Goal: Task Accomplishment & Management: Complete application form

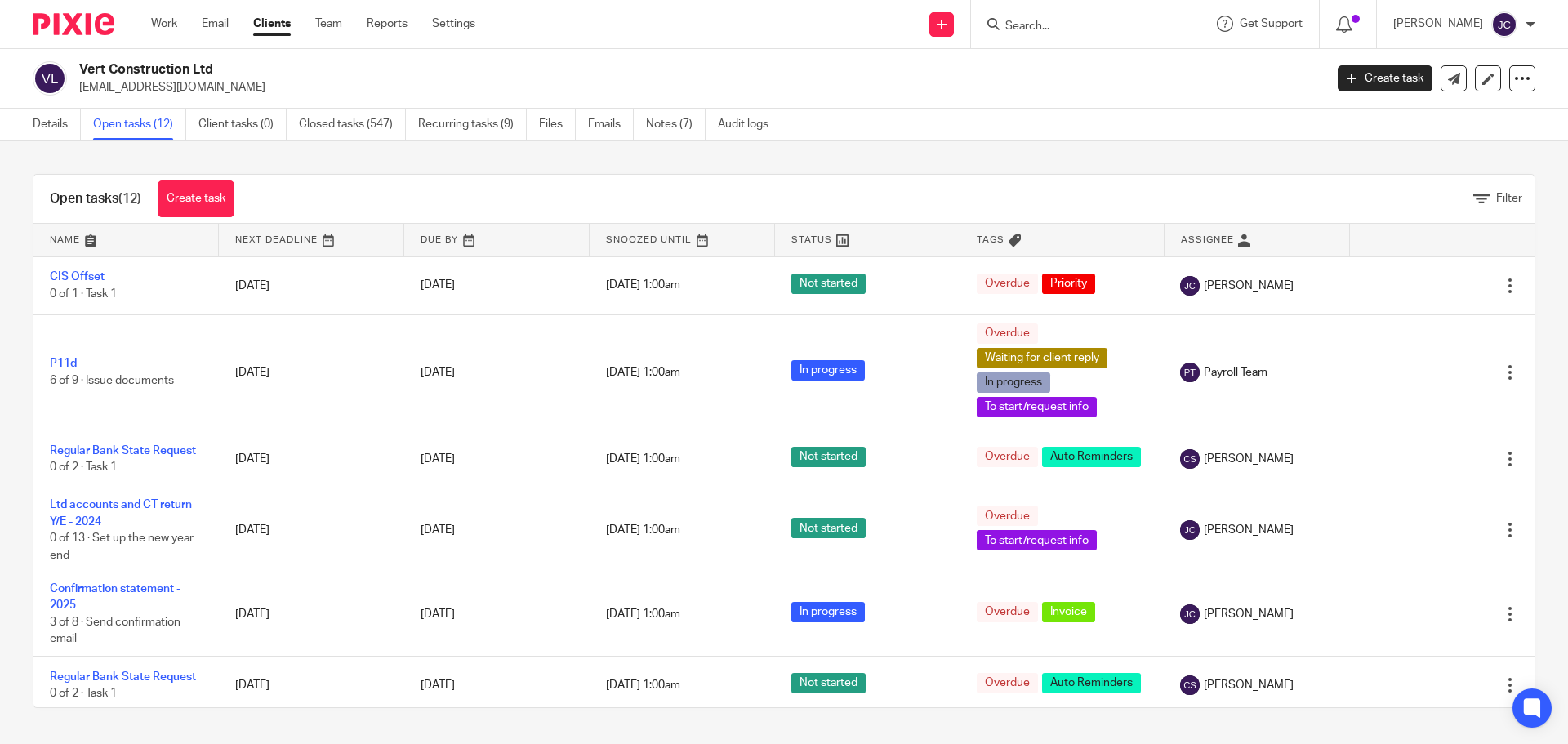
scroll to position [413, 0]
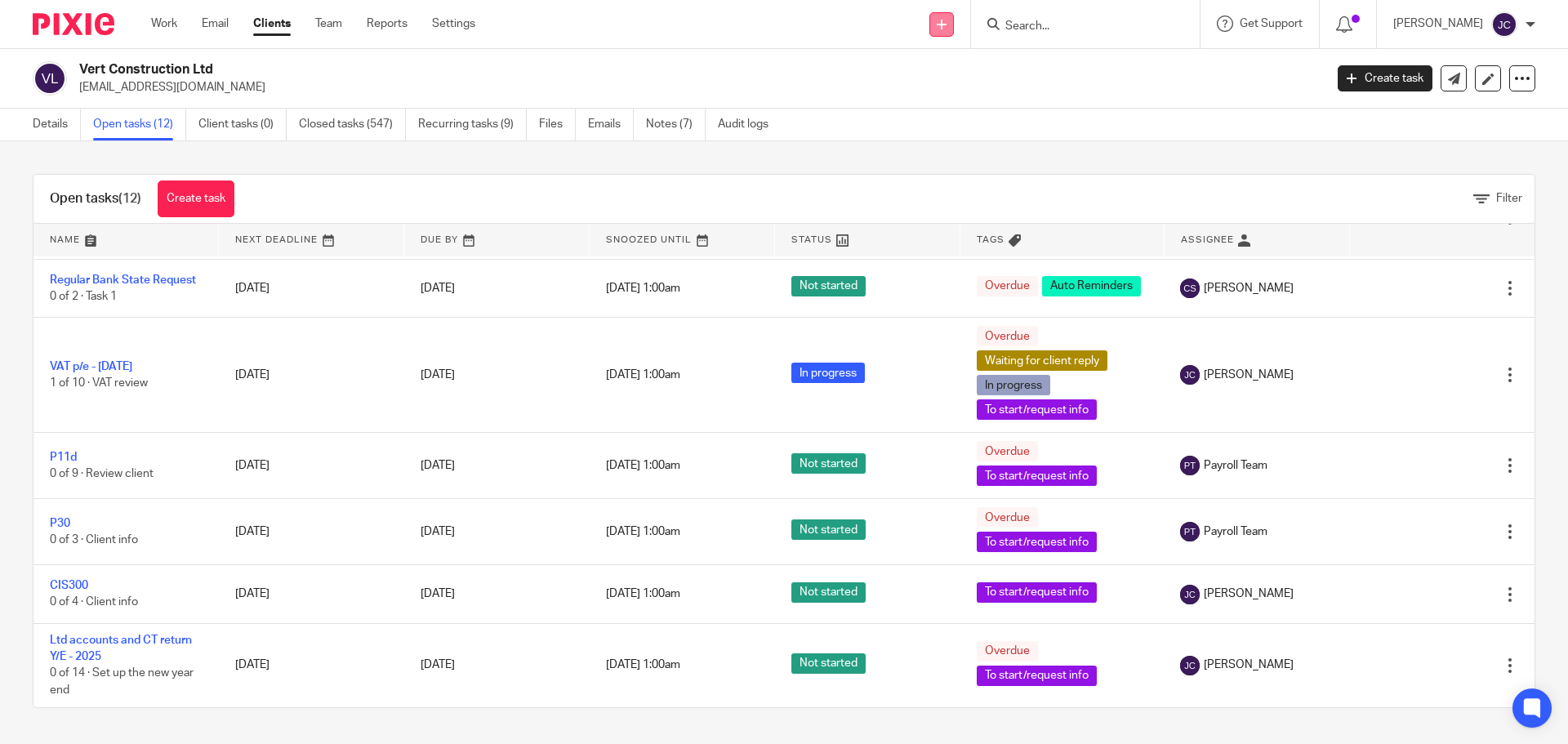
click at [947, 28] on icon at bounding box center [942, 25] width 10 height 10
click at [962, 116] on link "Add client" at bounding box center [965, 124] width 115 height 24
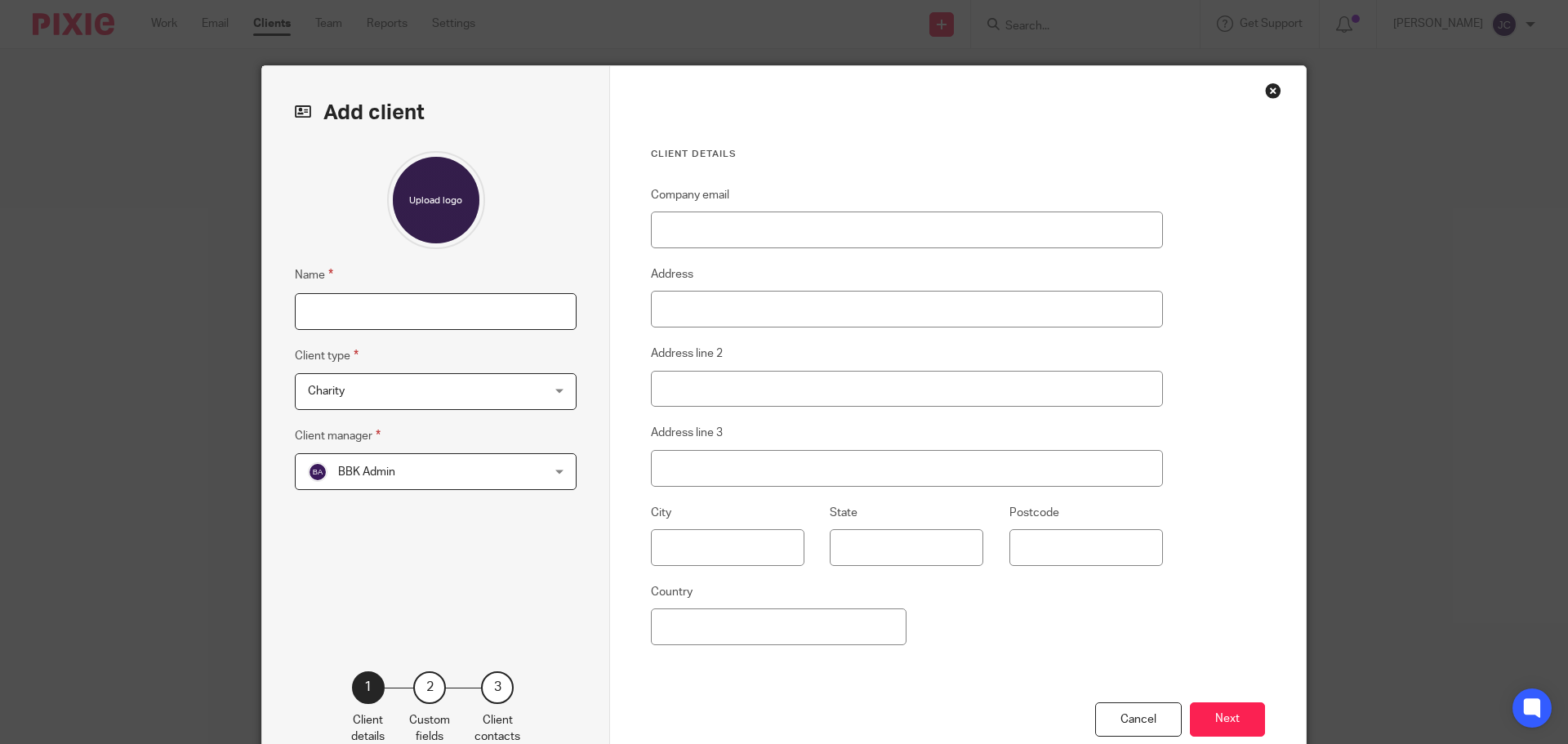
click at [407, 315] on input "Name" at bounding box center [436, 311] width 282 height 37
paste input "TD PROPERTY HOLDINGS LIMITED"
type input "TD PROPERTY HOLDINGS LIMITED"
click at [422, 395] on span "Charity" at bounding box center [415, 391] width 214 height 35
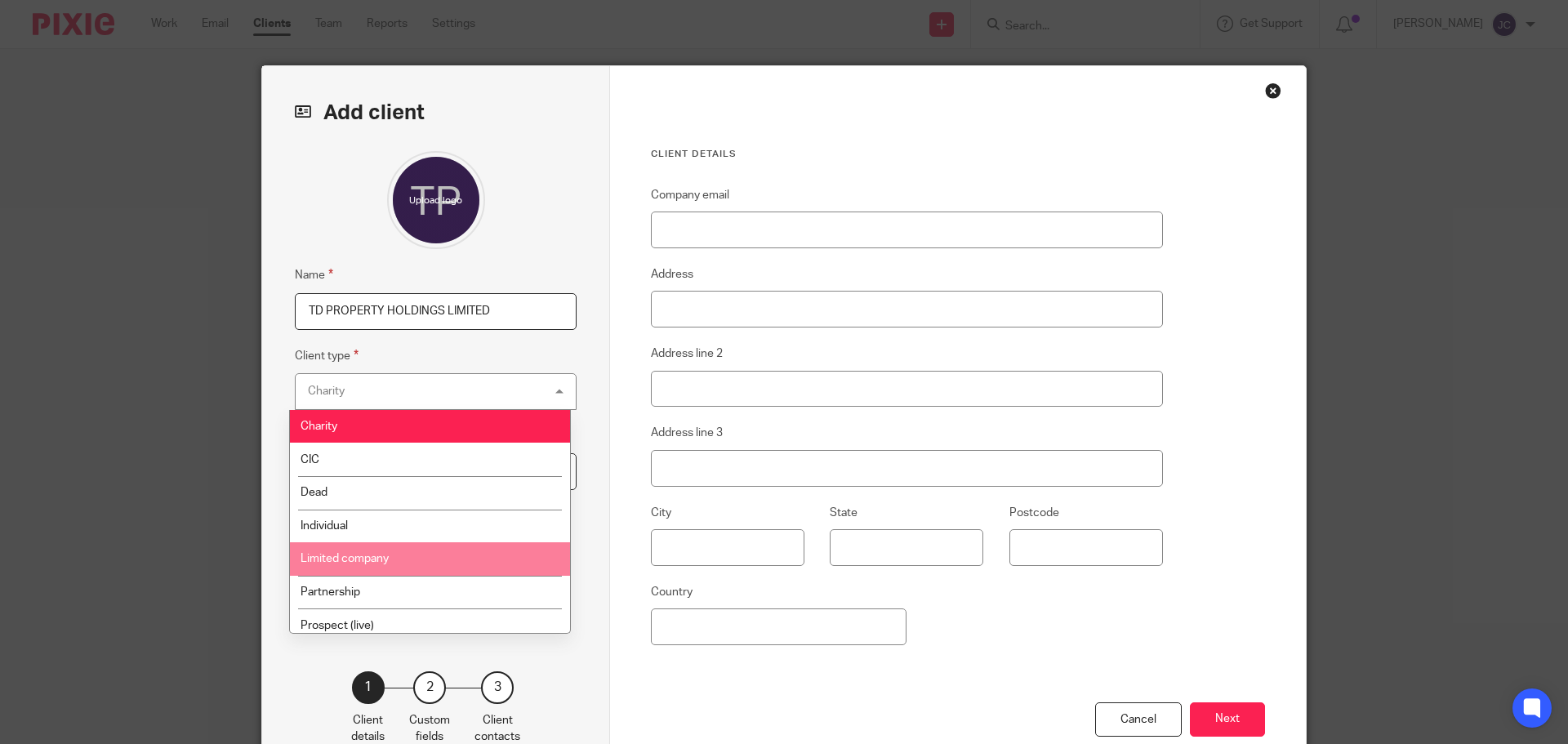
click at [420, 545] on li "Limited company" at bounding box center [430, 559] width 280 height 34
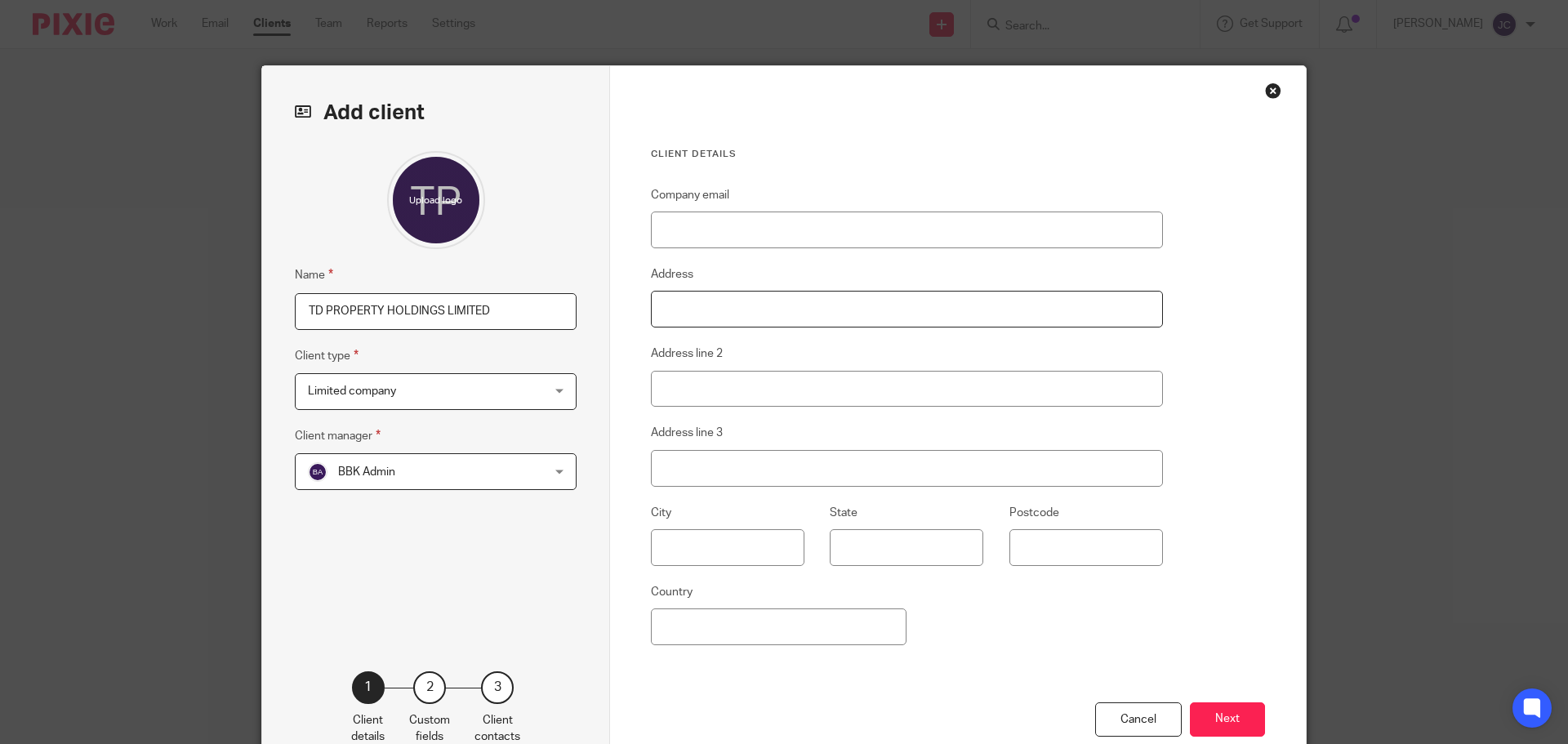
click at [713, 321] on input "Address" at bounding box center [907, 309] width 513 height 37
type input "Flat 26, Peregrine Apartment"
type input "30 Moorhen Drive"
type input "London"
type input "NW9 7FH"
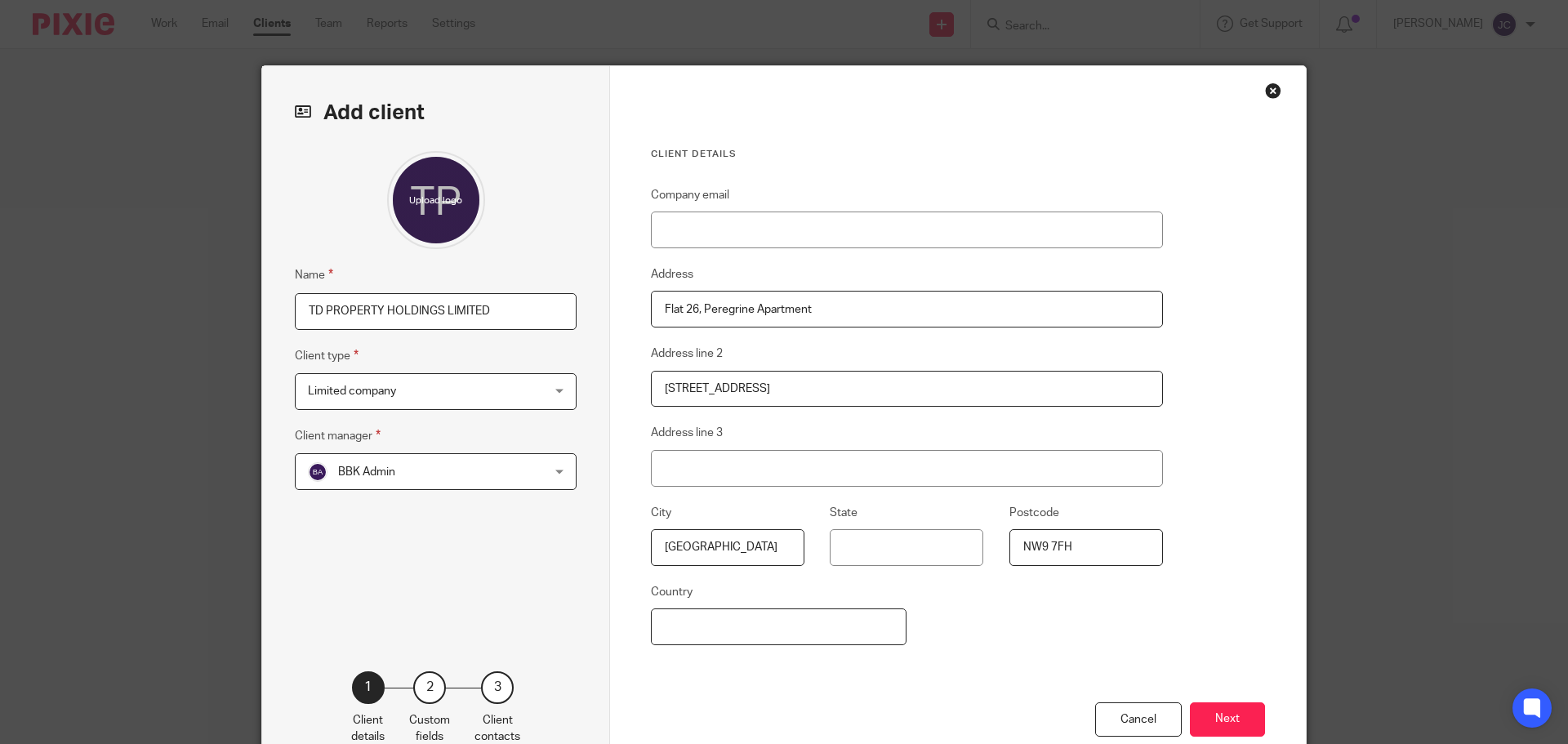
click at [723, 629] on input "Country" at bounding box center [779, 627] width 255 height 37
type input "UK"
click at [1236, 725] on button "Next" at bounding box center [1227, 720] width 75 height 35
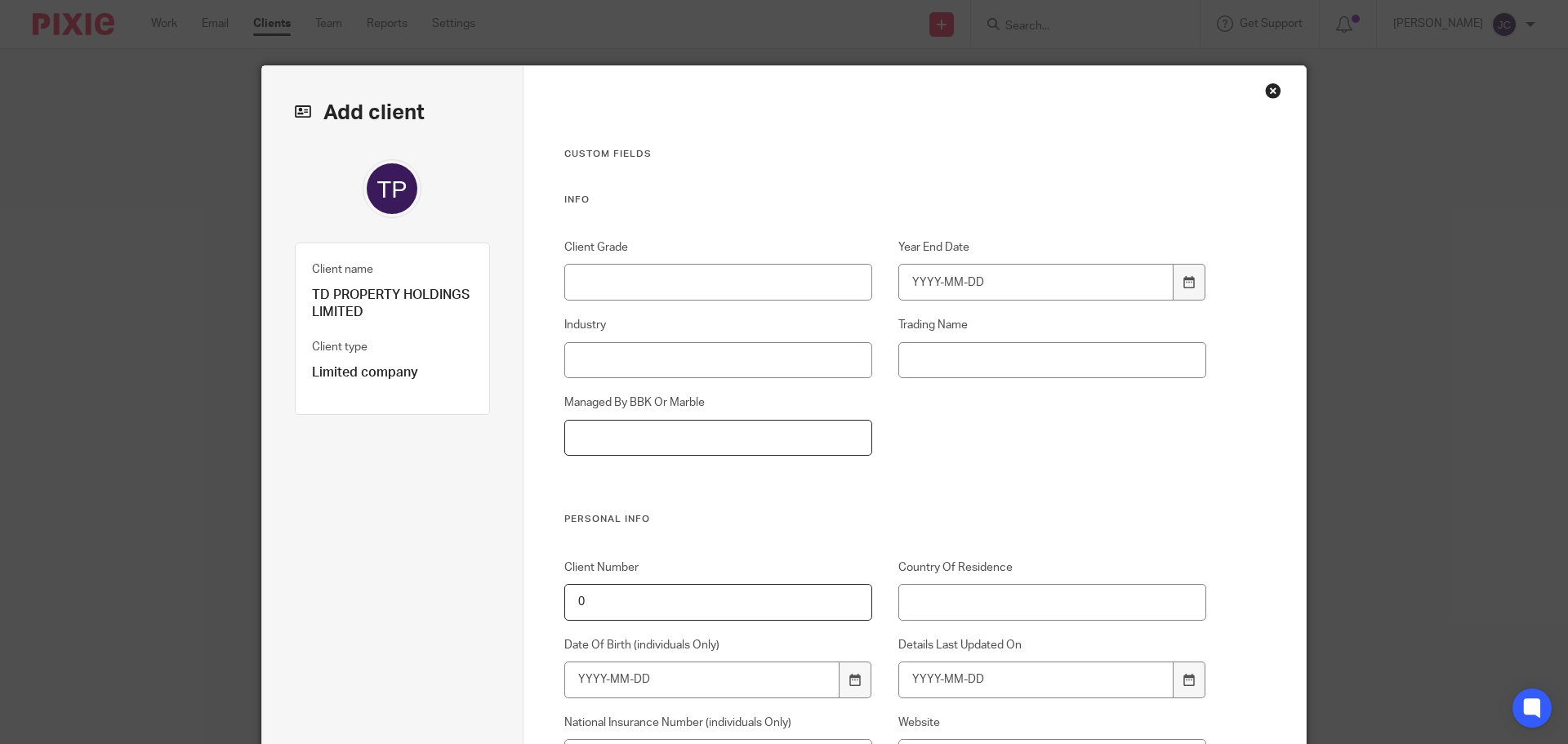
click at [778, 432] on input "Managed By BBK Or Marble" at bounding box center [718, 438] width 309 height 37
type input "BBK"
click at [699, 350] on input "Industry" at bounding box center [718, 360] width 309 height 37
type input "Property"
click at [1183, 280] on icon at bounding box center [1189, 282] width 12 height 12
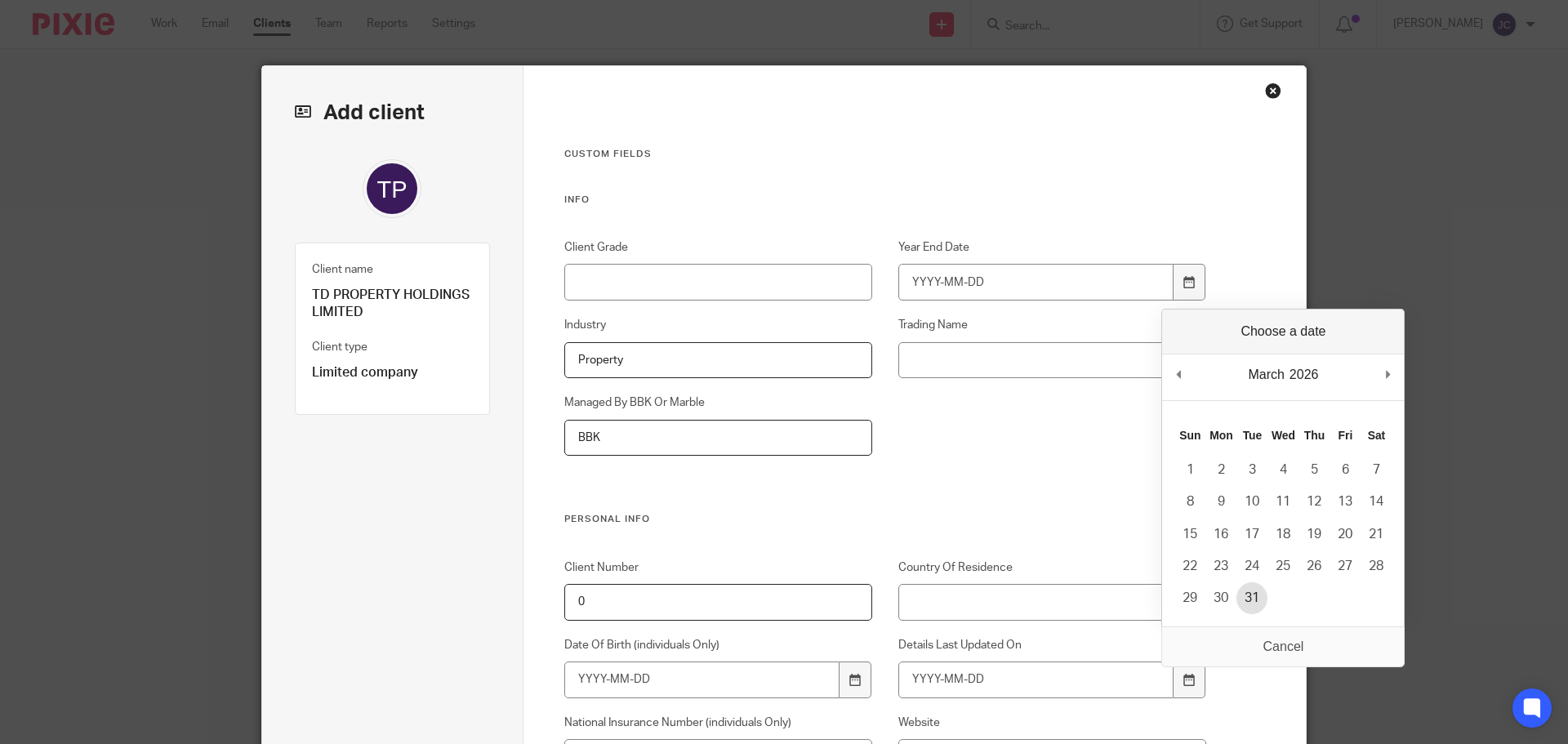
type input "2026-03-31"
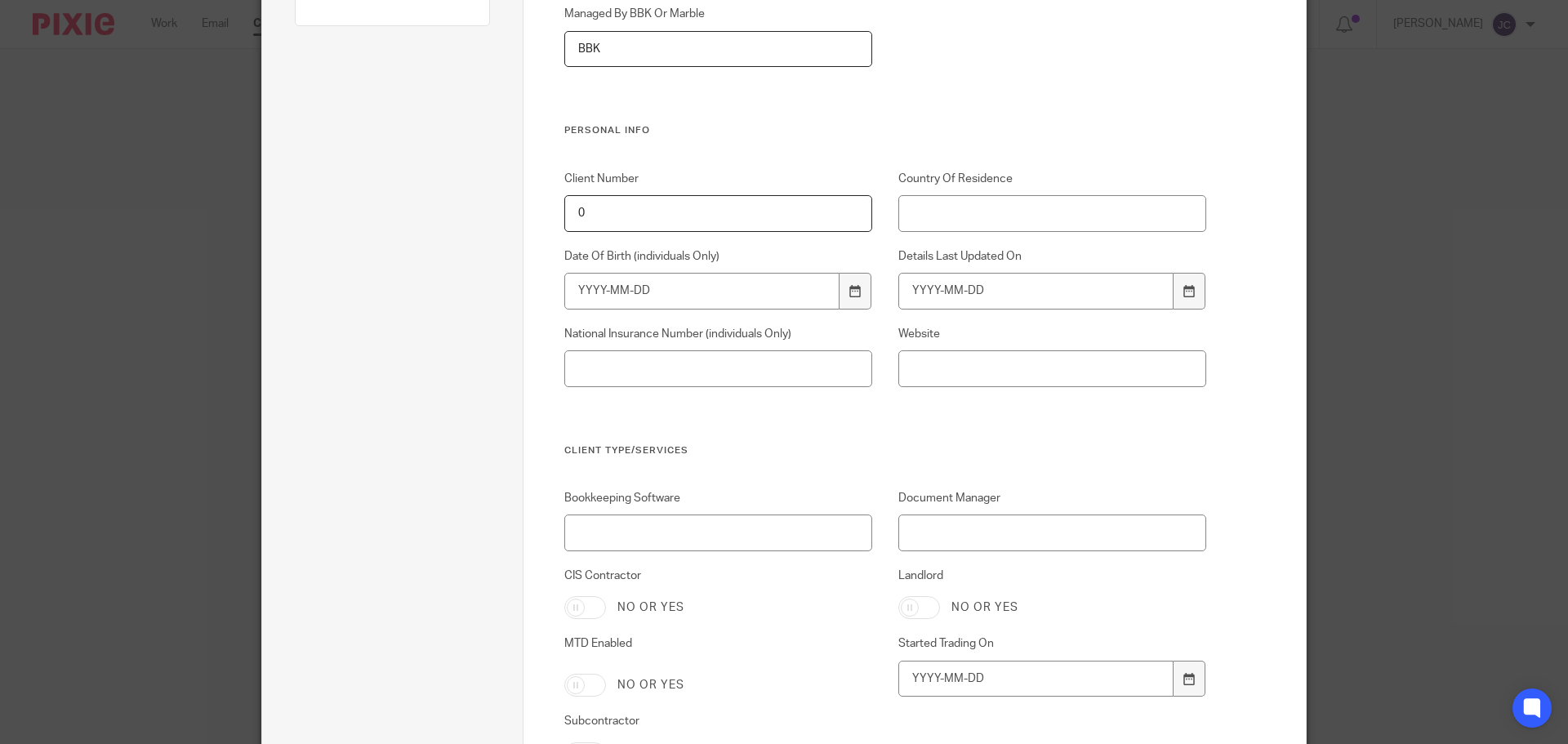
scroll to position [490, 0]
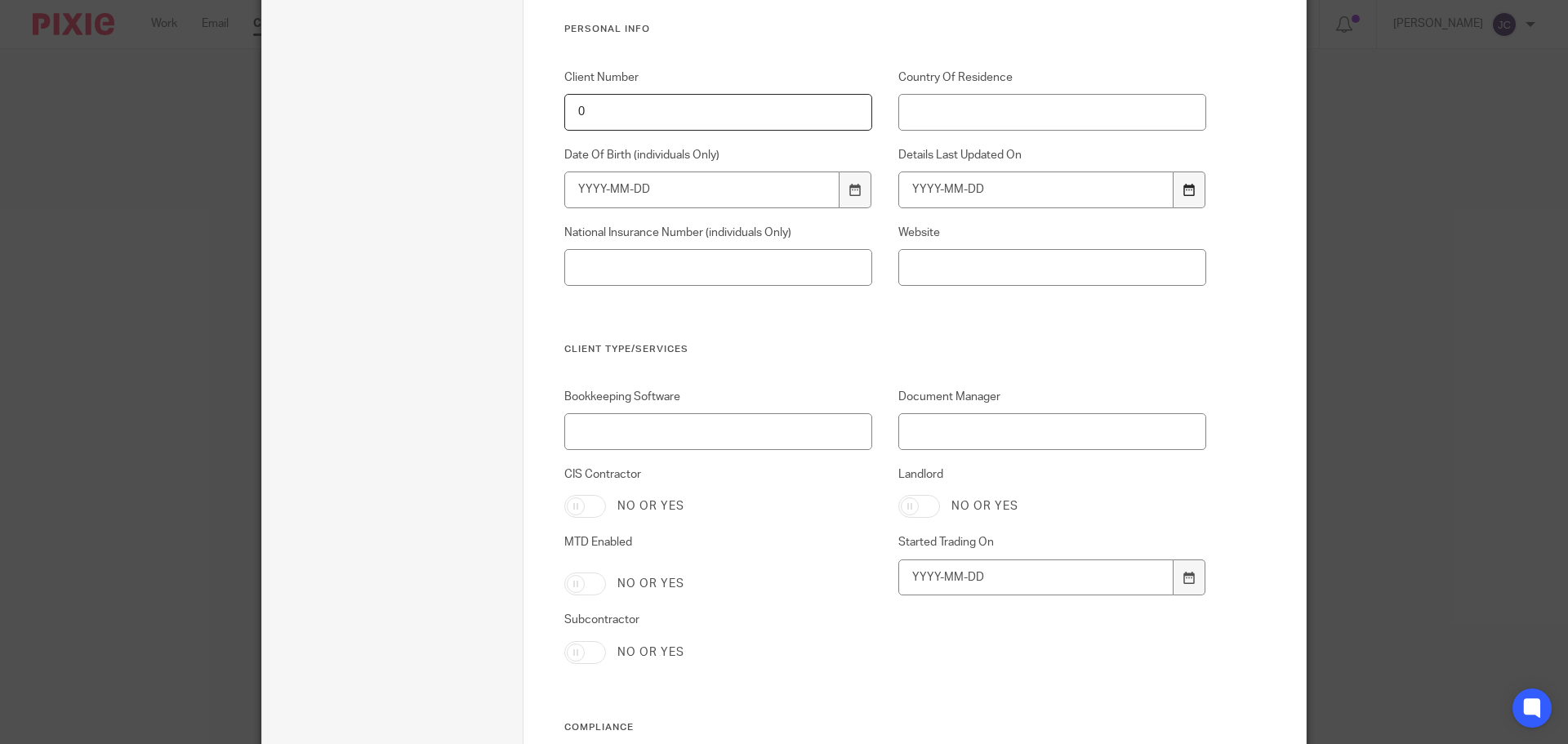
click at [1180, 197] on div at bounding box center [1190, 190] width 31 height 37
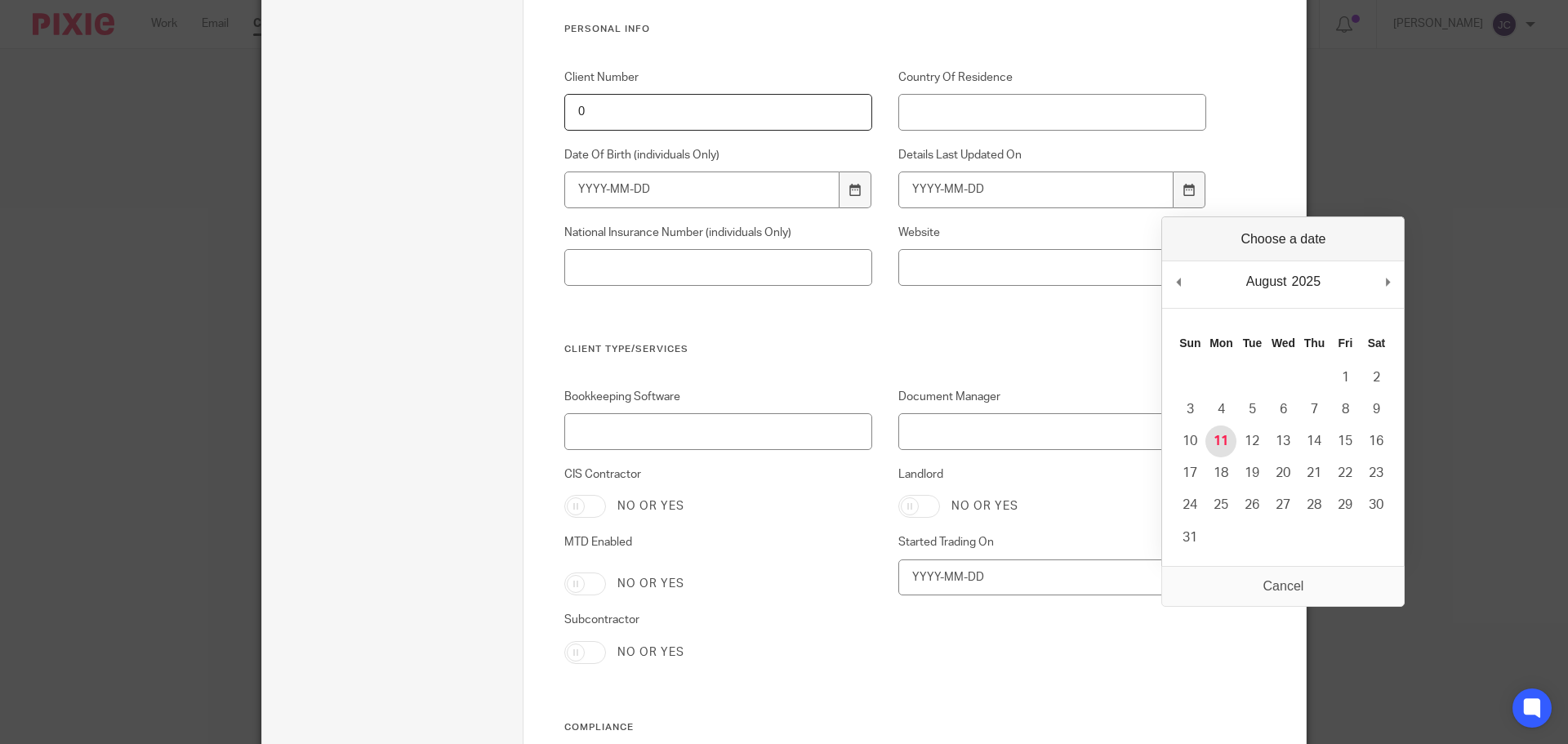
type input "2025-08-11"
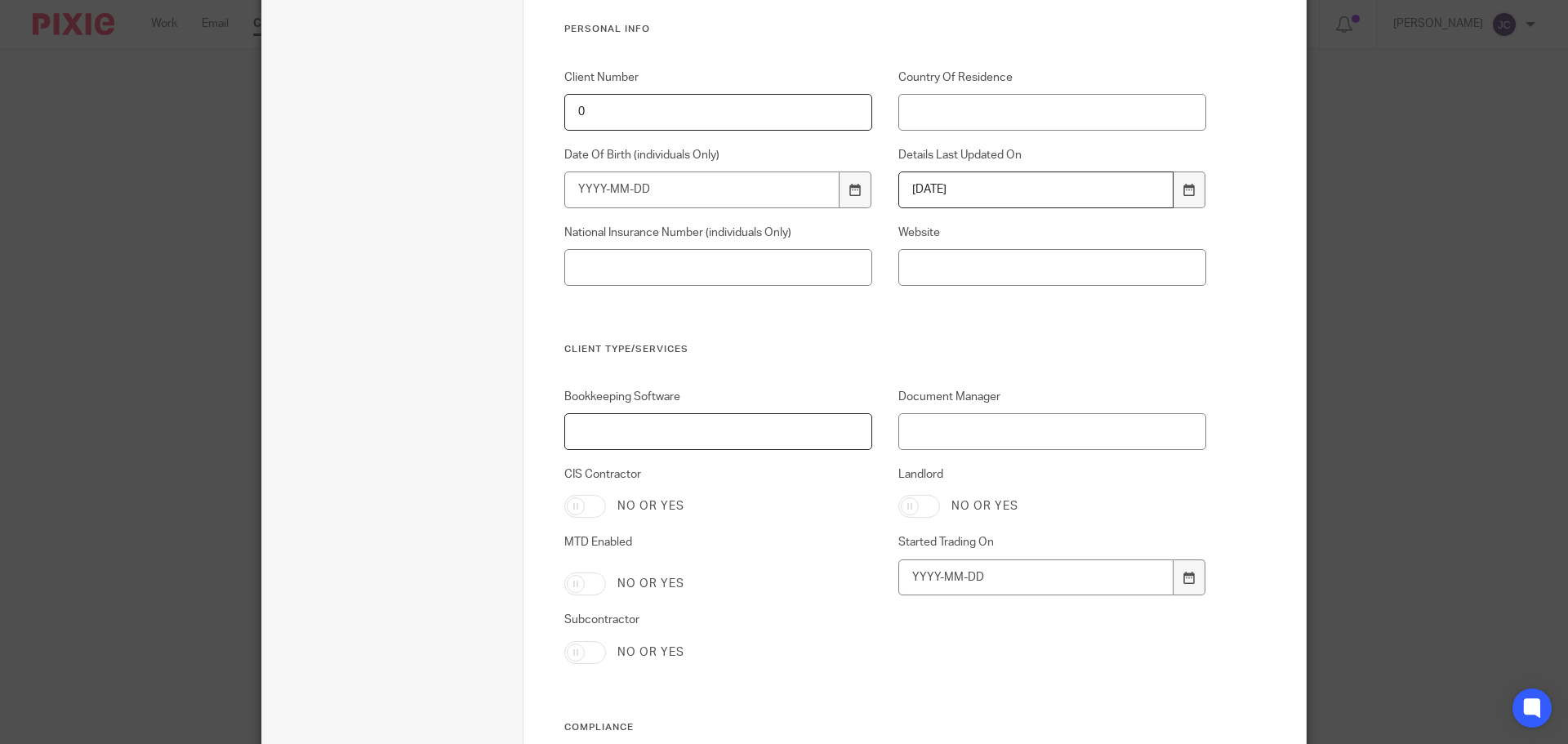
click at [729, 425] on input "Bookkeeping Software" at bounding box center [718, 432] width 309 height 37
type input "Freeagent"
click at [912, 506] on input "Landlord" at bounding box center [919, 507] width 42 height 23
checkbox input "true"
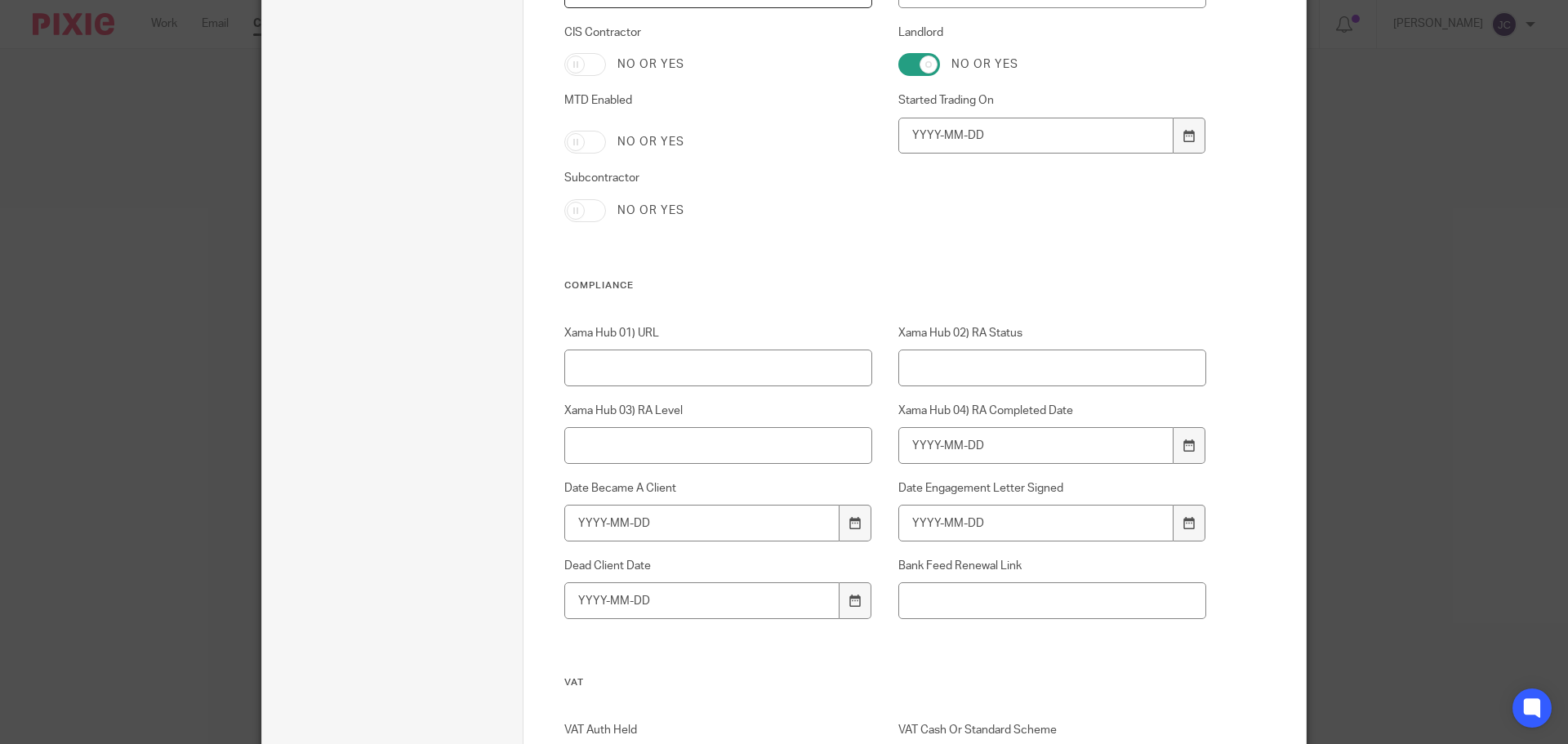
scroll to position [980, 0]
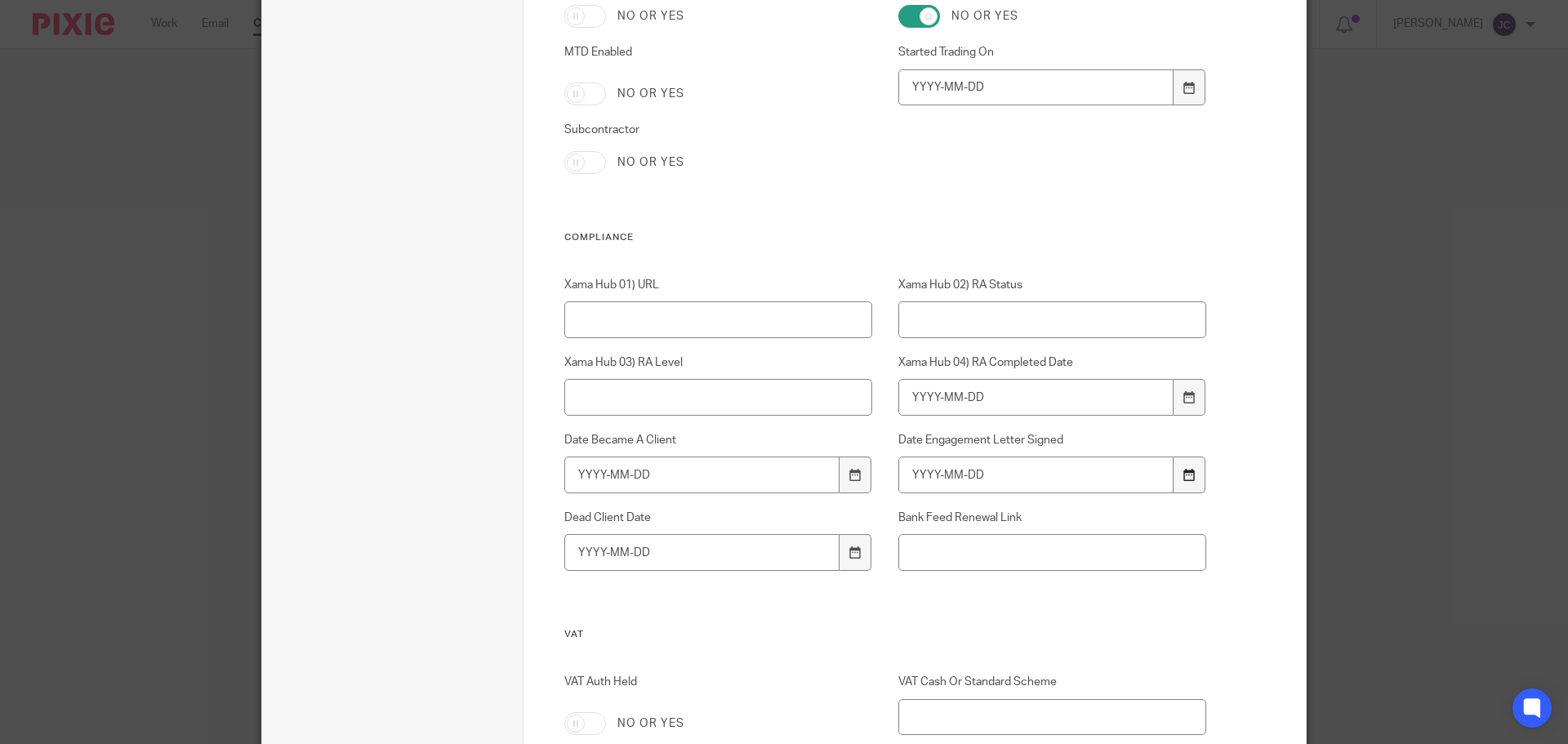
click at [1183, 480] on icon at bounding box center [1189, 475] width 12 height 12
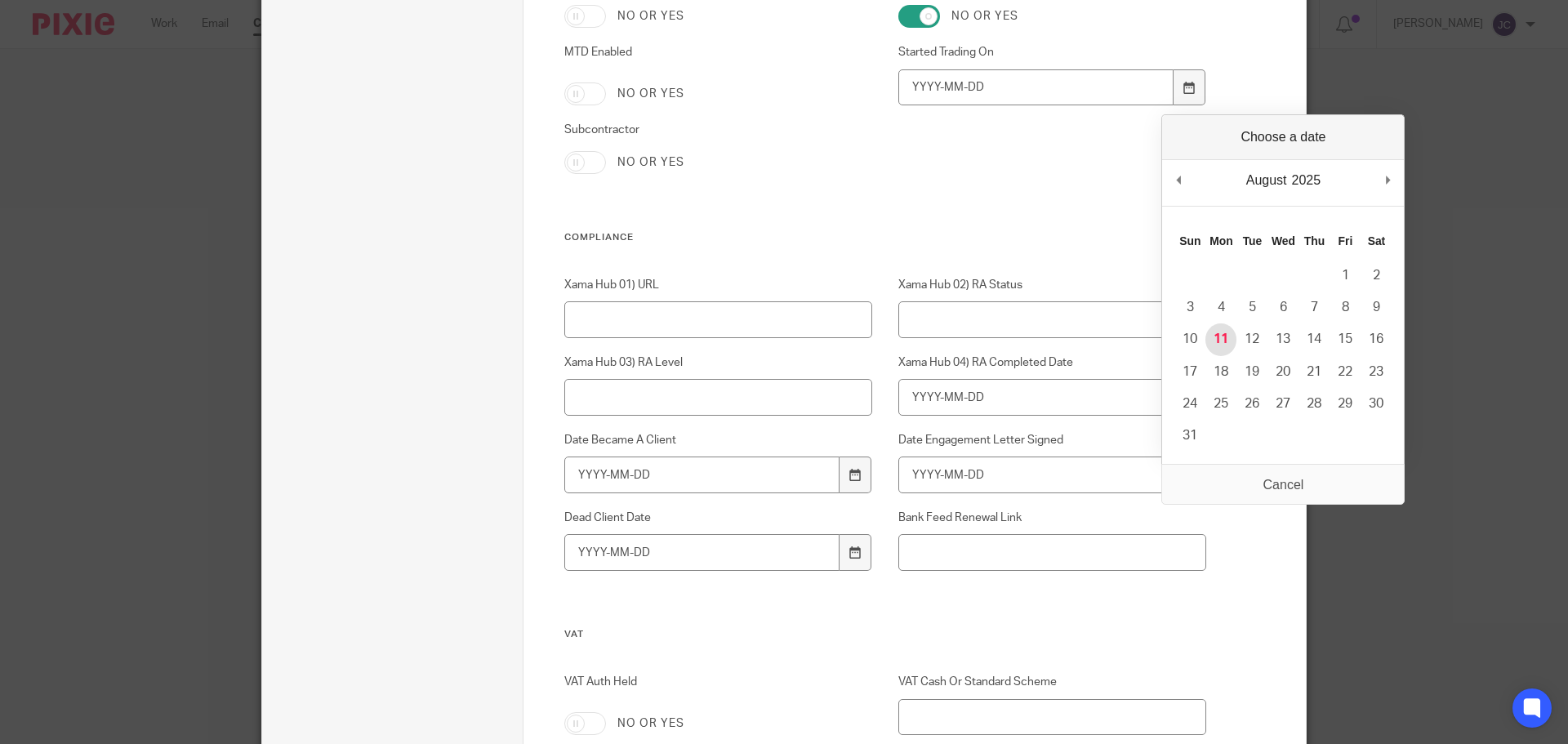
type input "2025-08-11"
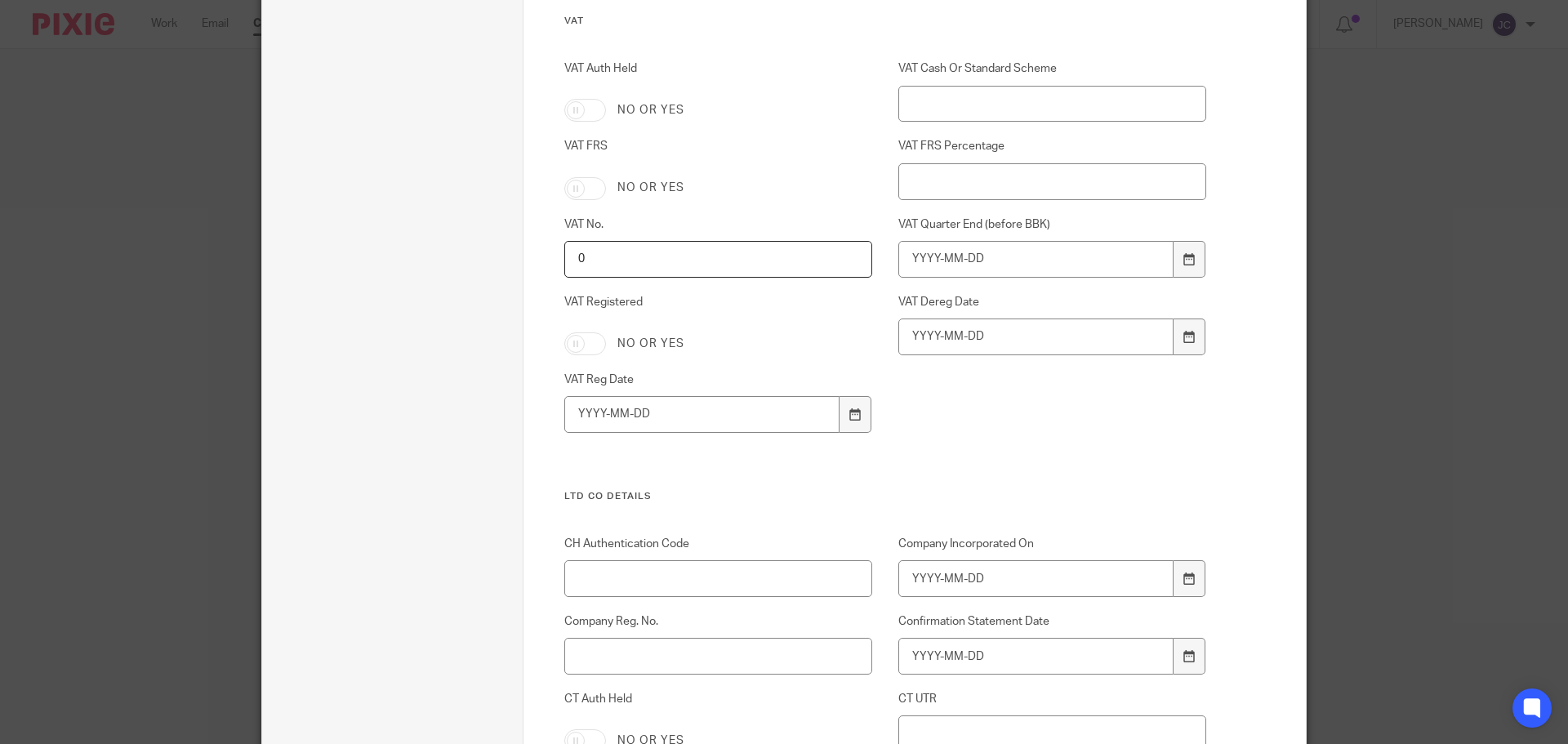
scroll to position [1797, 0]
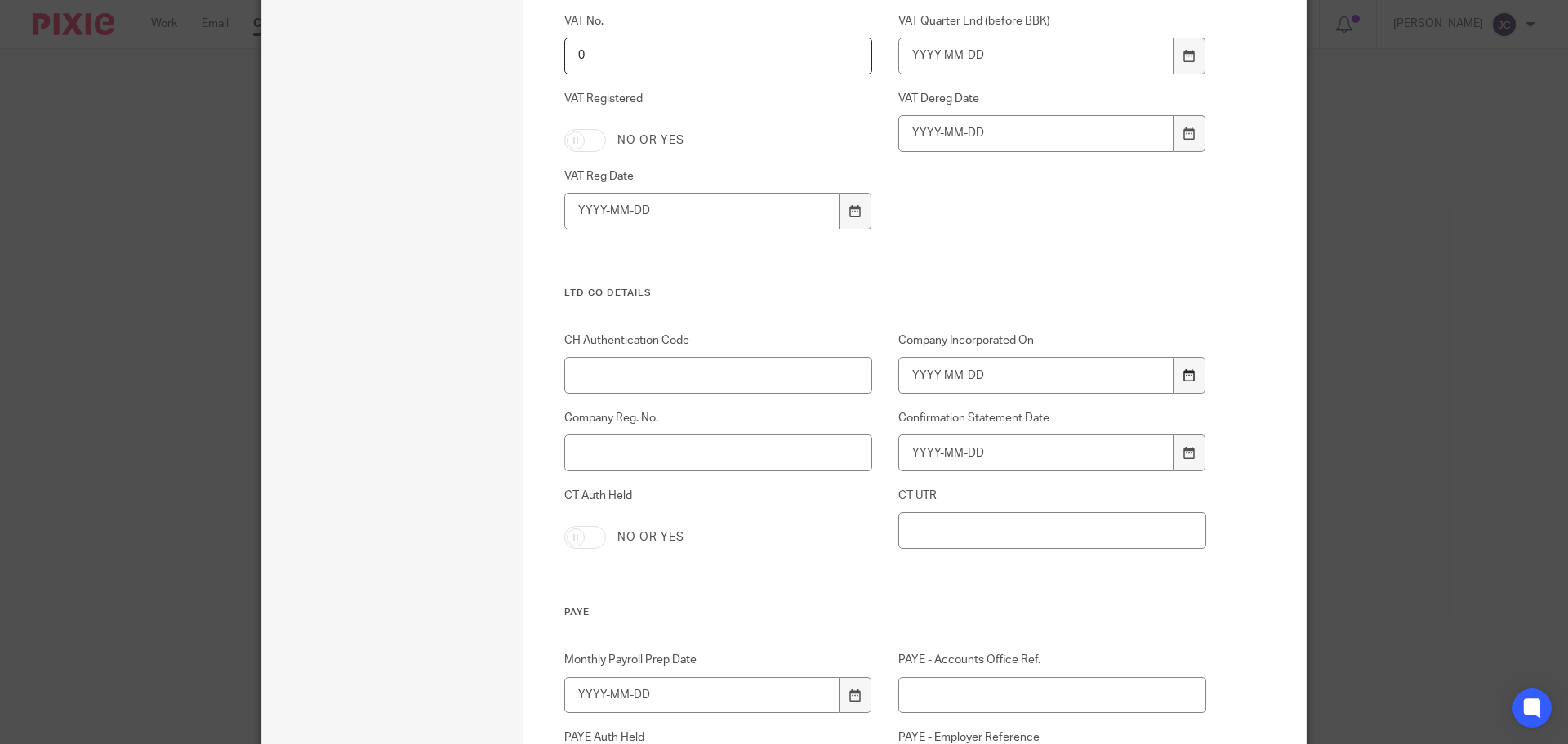
click at [1186, 373] on icon at bounding box center [1189, 375] width 12 height 12
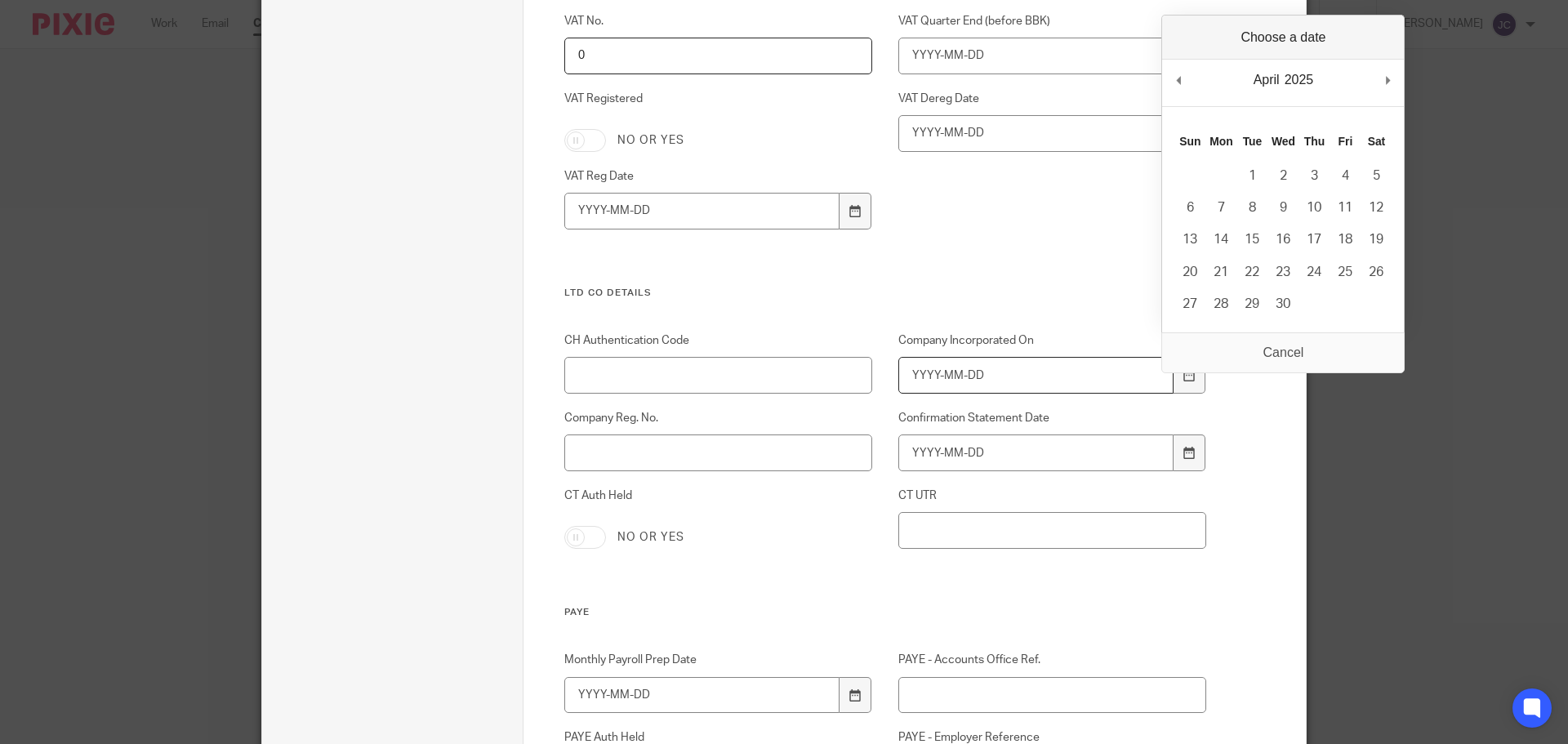
drag, startPoint x: 990, startPoint y: 382, endPoint x: 862, endPoint y: 369, distance: 128.7
click at [862, 369] on div "CH Authentication Code Company Incorporated On Company Reg. No. Confirmation St…" at bounding box center [872, 469] width 668 height 274
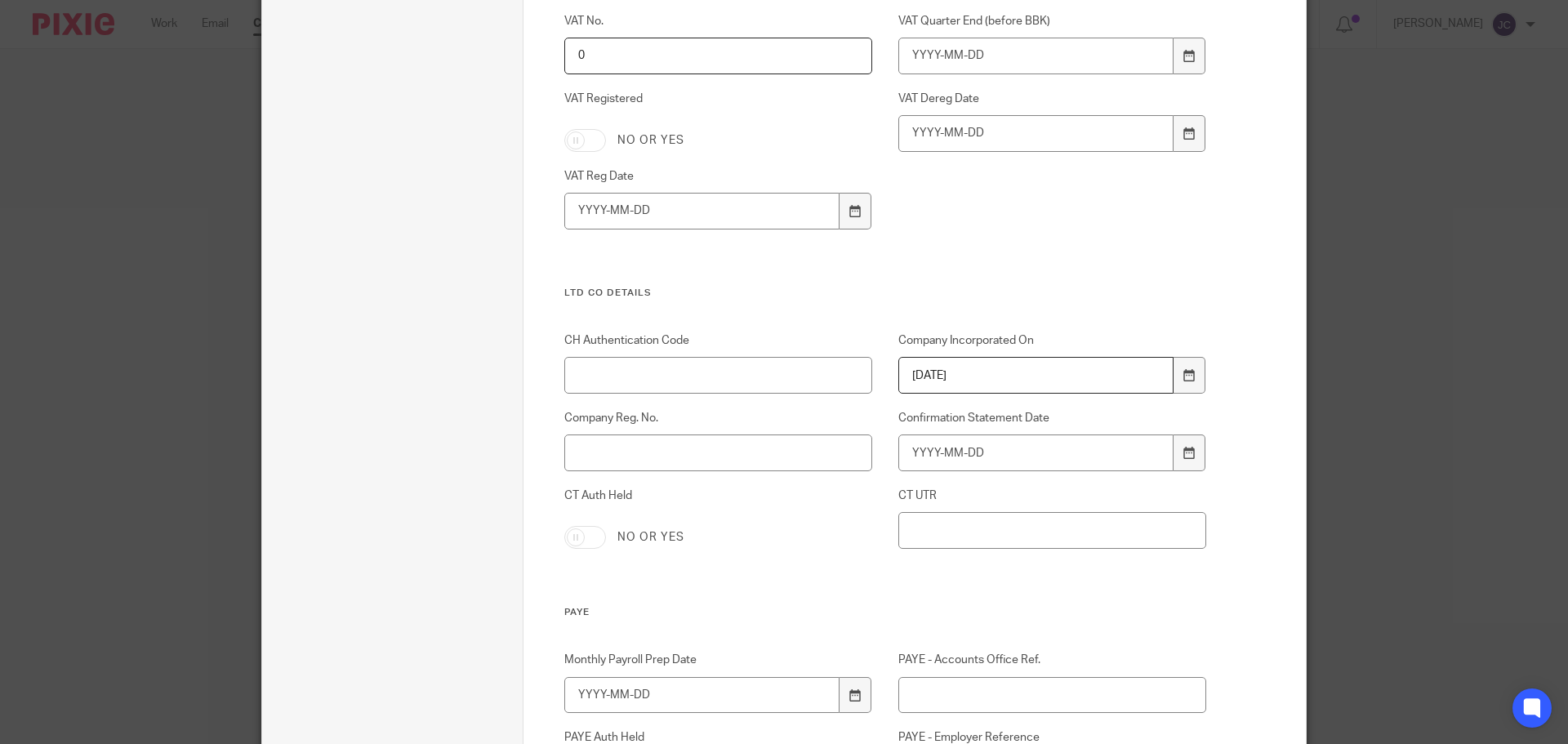
type input "2022-03-31"
click at [749, 447] on input "Company Reg. No." at bounding box center [718, 452] width 309 height 37
type input "14016775"
type input "2026-04-12"
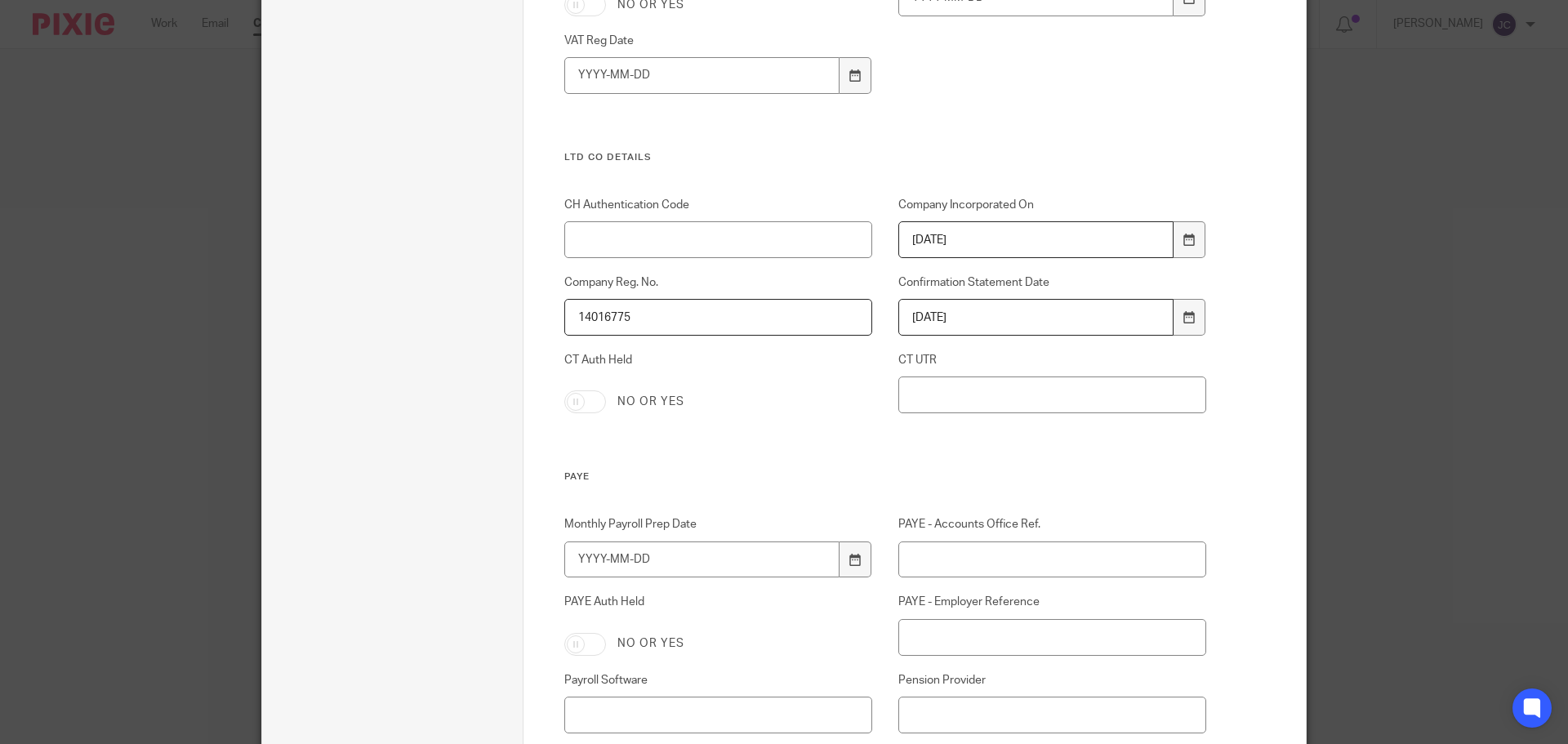
scroll to position [2586, 0]
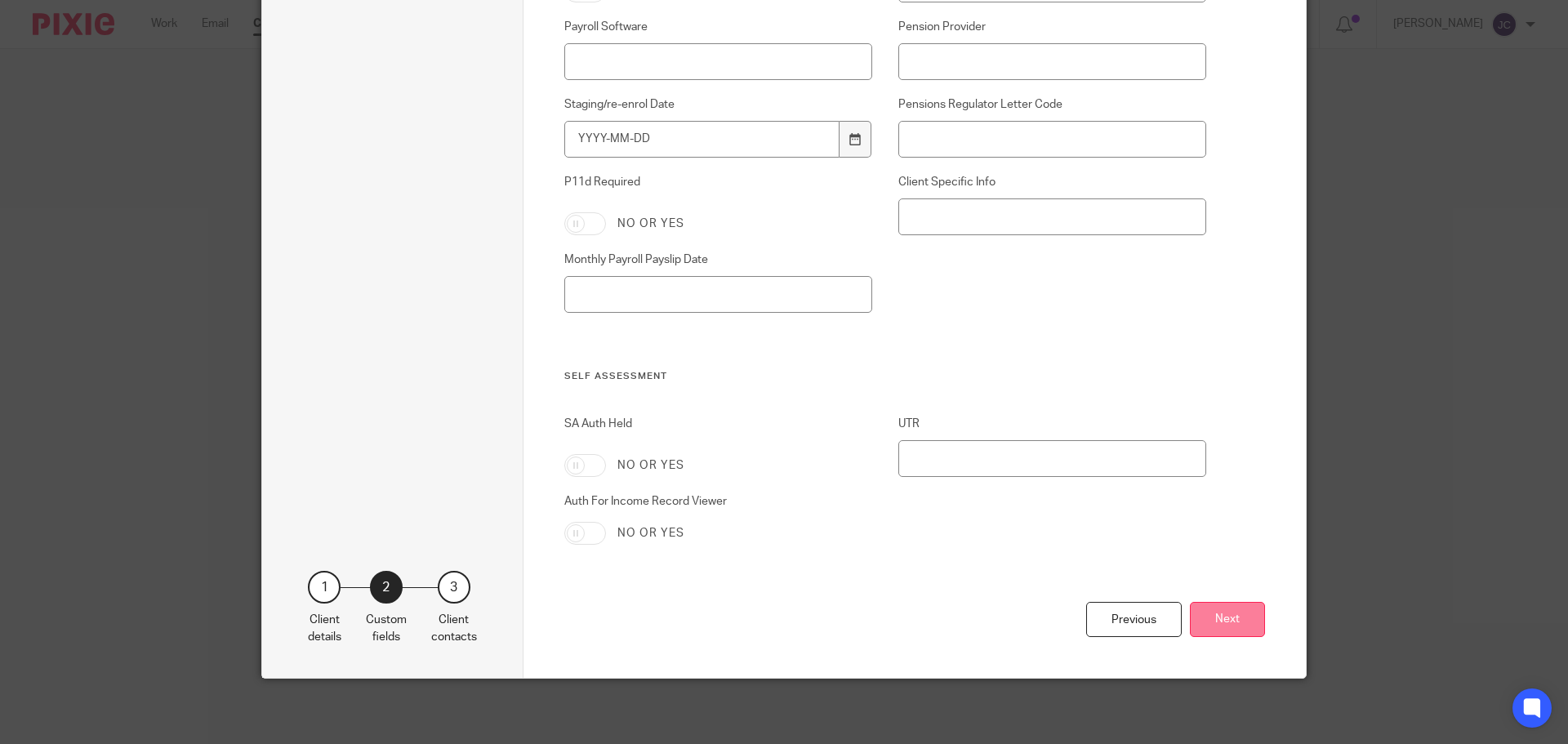
click at [1219, 602] on button "Next" at bounding box center [1227, 620] width 75 height 35
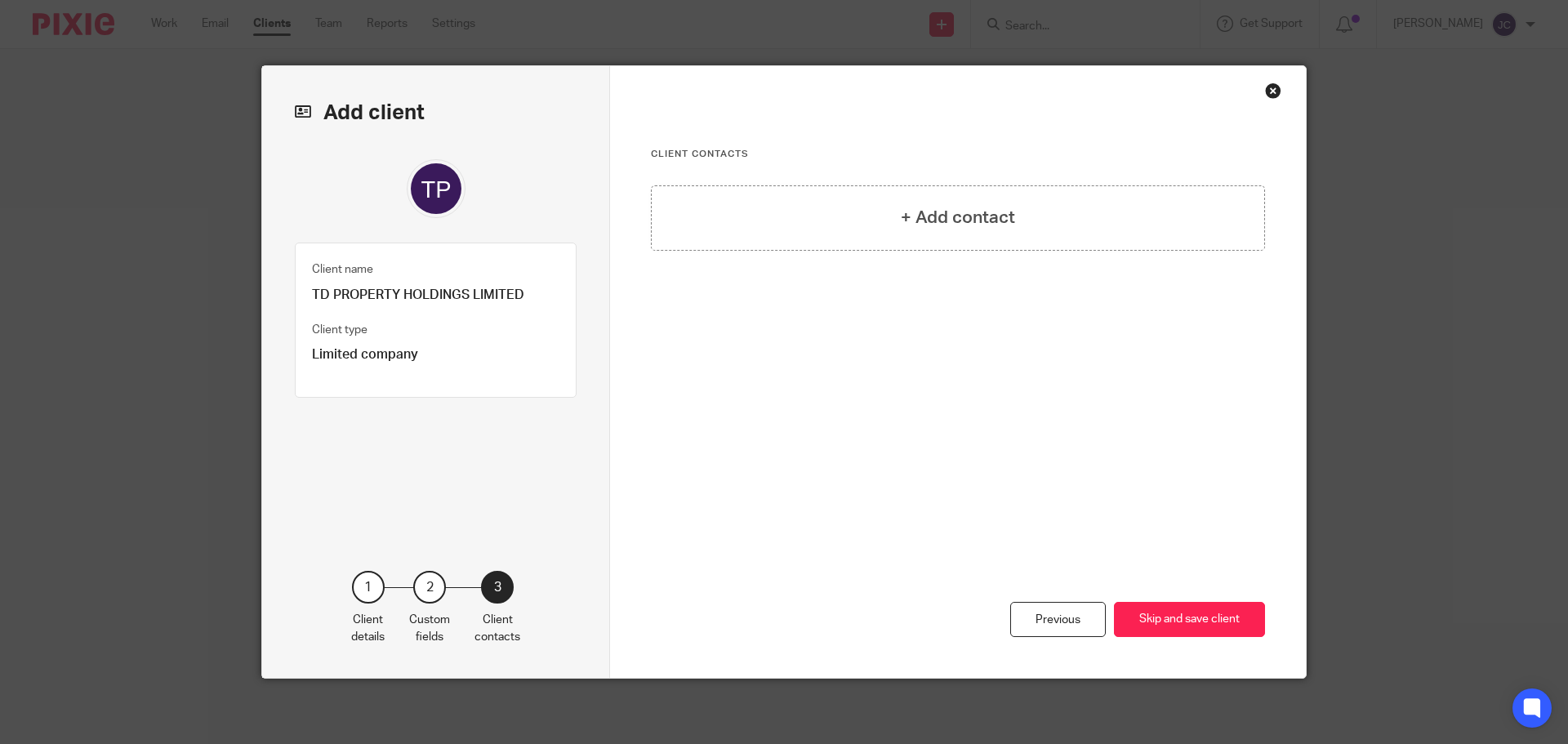
scroll to position [0, 0]
click at [916, 203] on div "+ Add contact" at bounding box center [958, 218] width 615 height 65
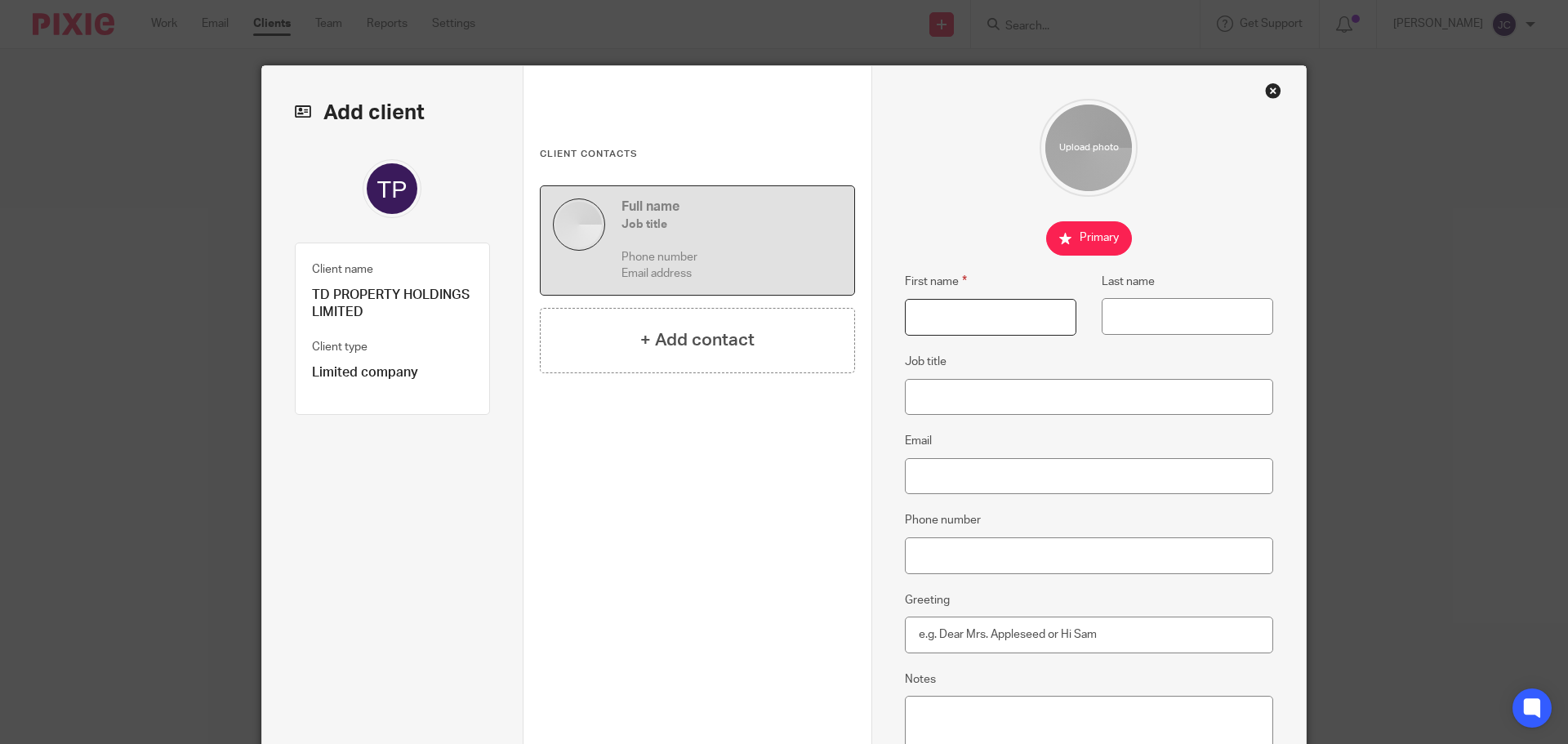
click at [933, 317] on input "First name" at bounding box center [990, 317] width 171 height 37
click at [934, 311] on input "First name" at bounding box center [990, 317] width 171 height 37
type input "Matthew"
type input "Davies"
paste input "tdpropertyholding@gmail.com"
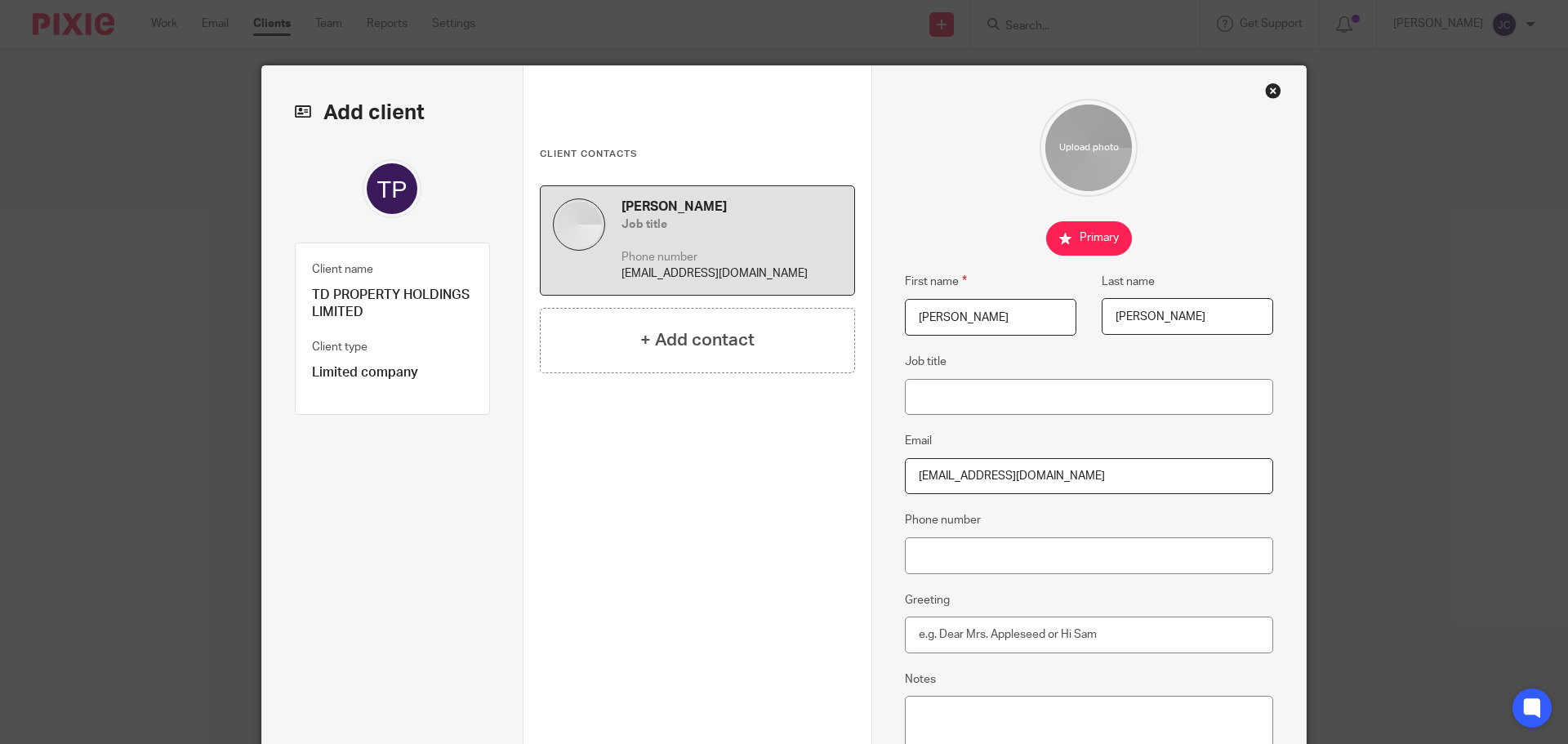
type input "tdpropertyholding@gmail.com"
paste input "07871 075517"
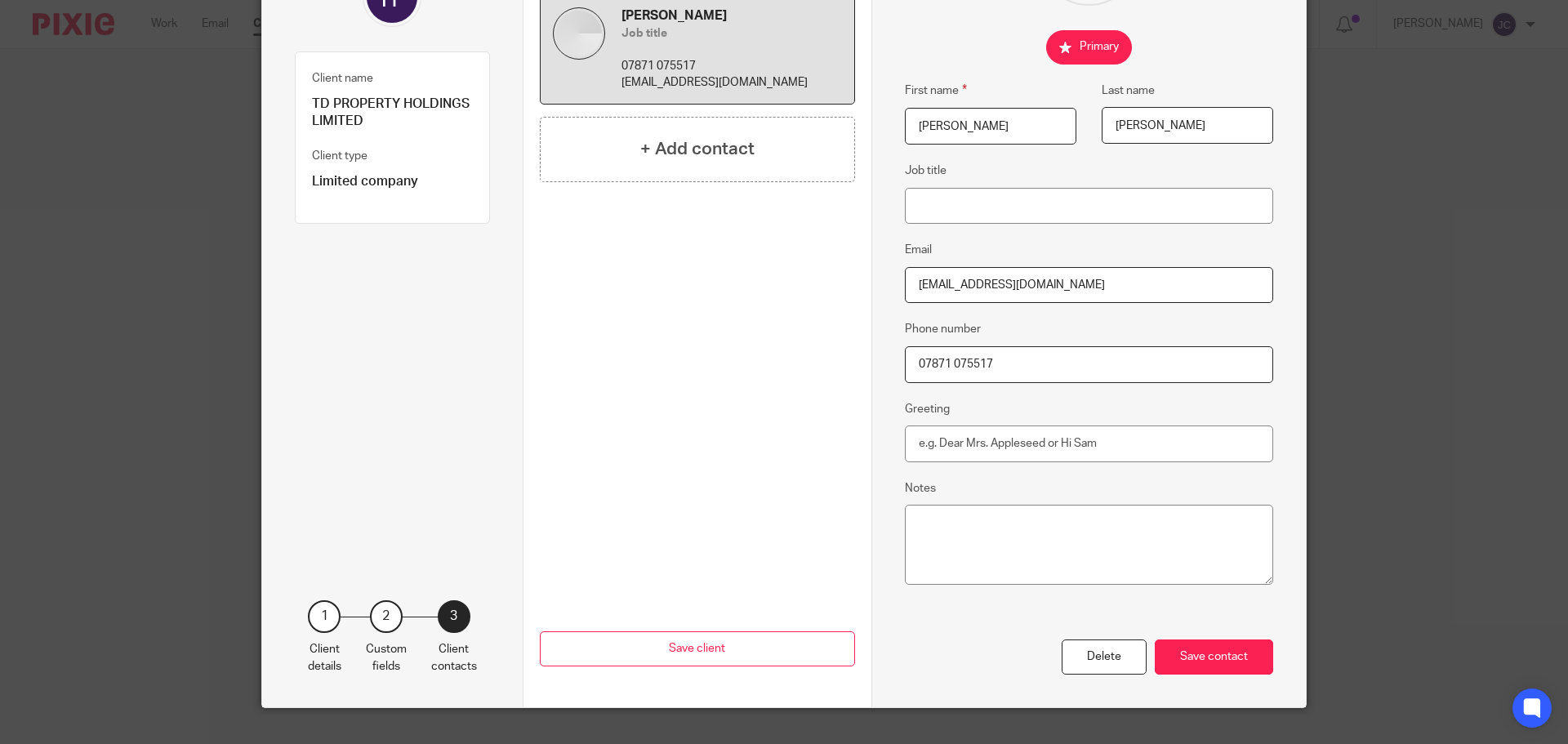
scroll to position [221, 0]
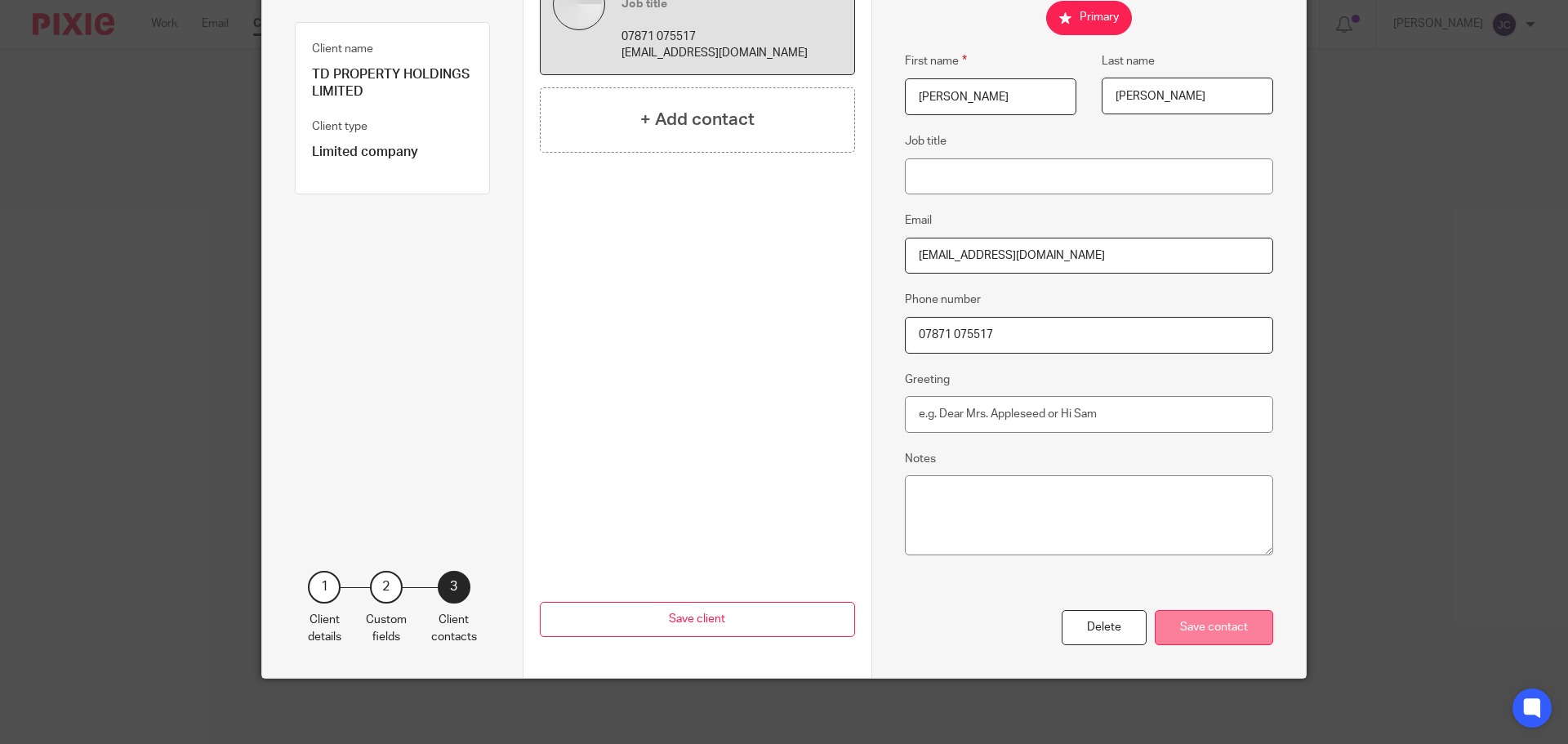
type input "07871 075517"
click at [1161, 615] on div "Save contact" at bounding box center [1215, 628] width 119 height 35
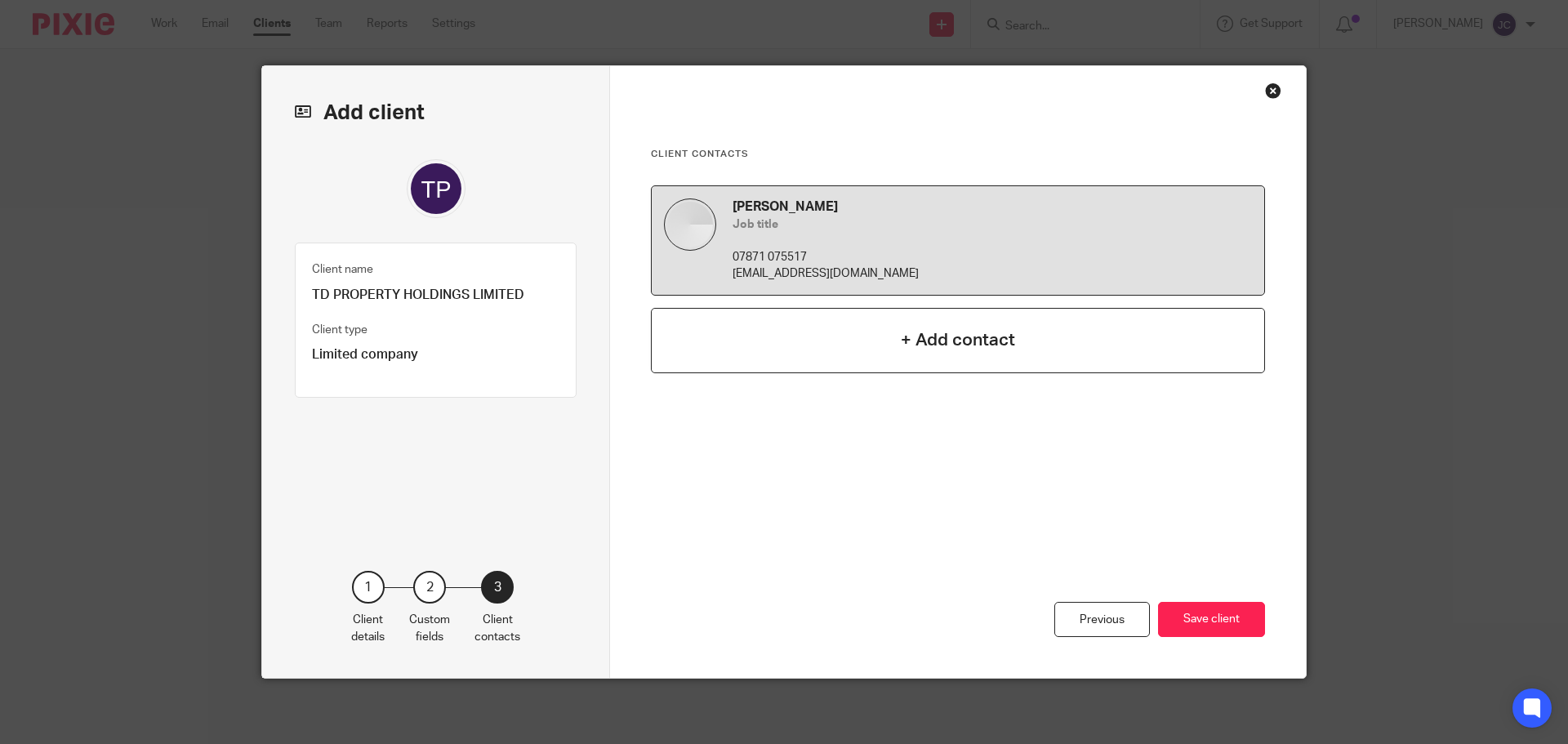
click at [890, 352] on div "+ Add contact" at bounding box center [958, 340] width 615 height 65
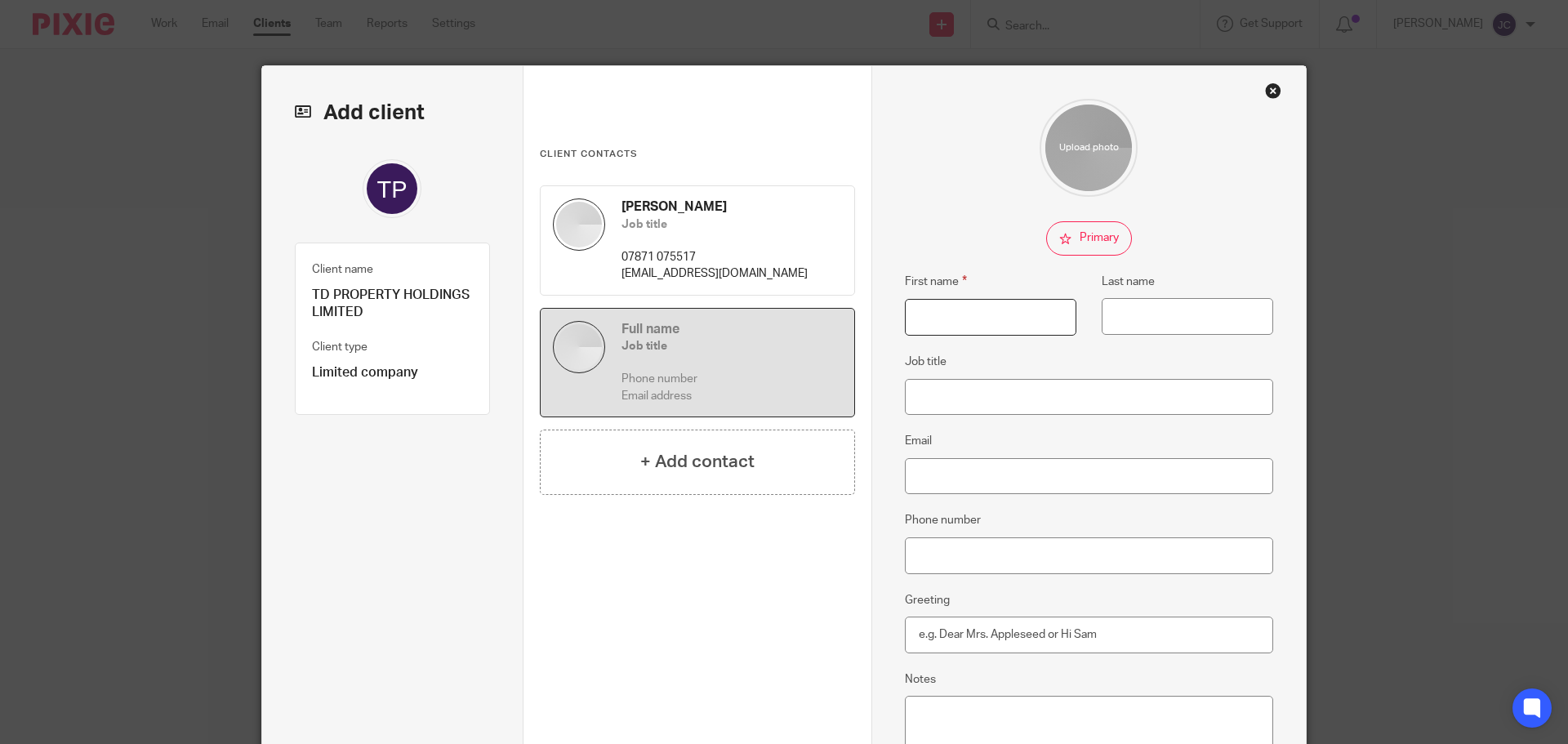
click at [933, 310] on input "First name" at bounding box center [990, 317] width 171 height 37
type input "Heather"
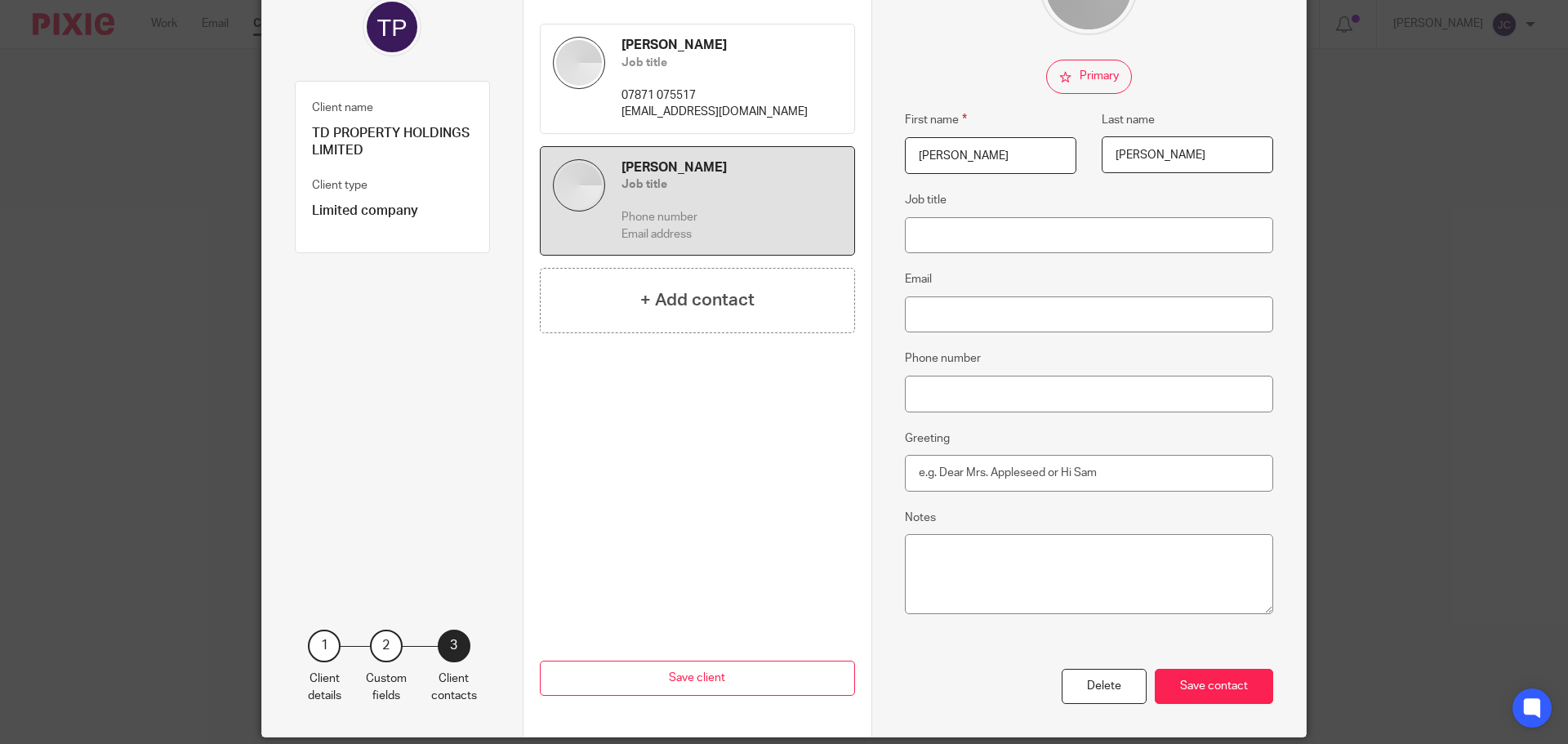
scroll to position [163, 0]
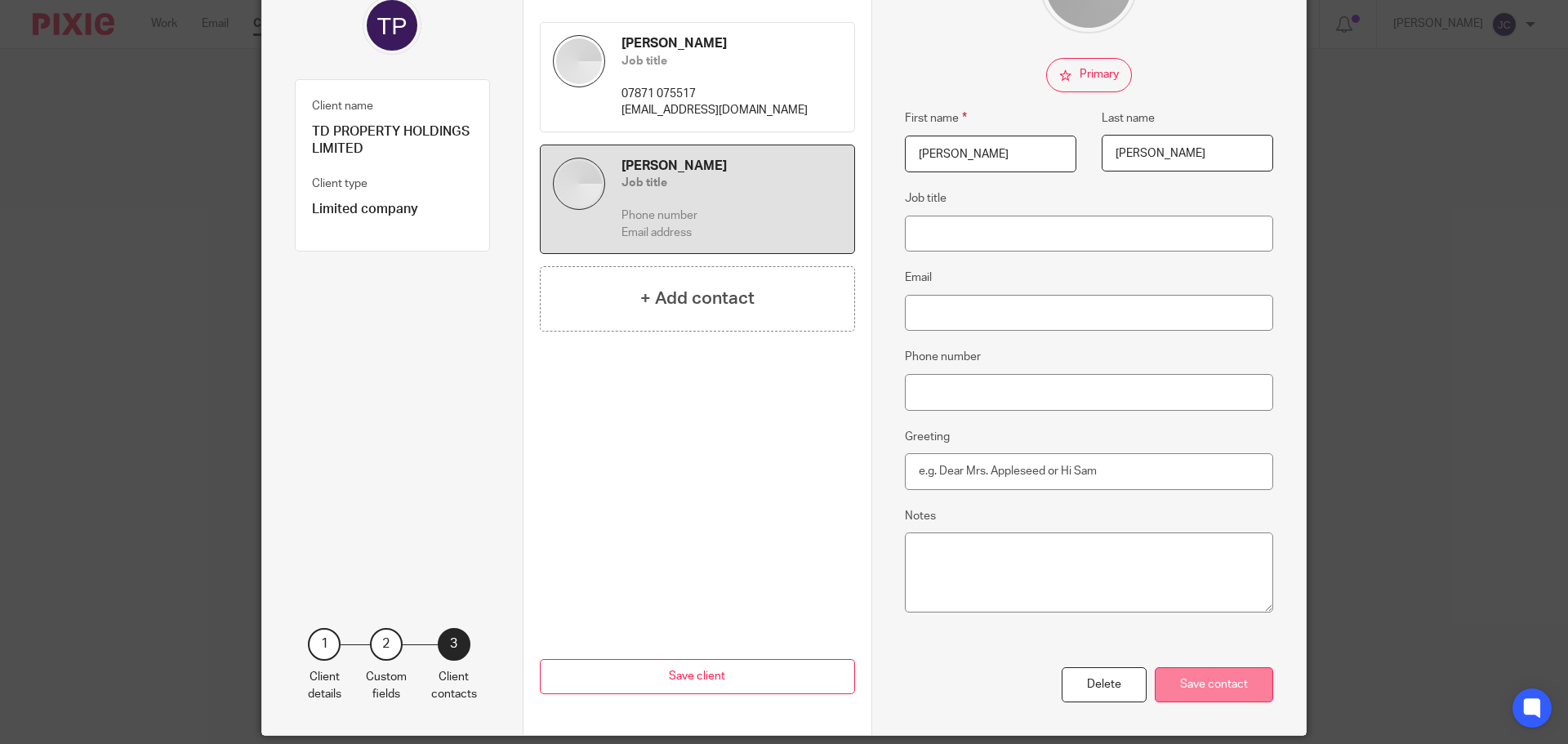
type input "Teeling-Davies"
click at [1230, 695] on div "Save contact" at bounding box center [1215, 685] width 119 height 35
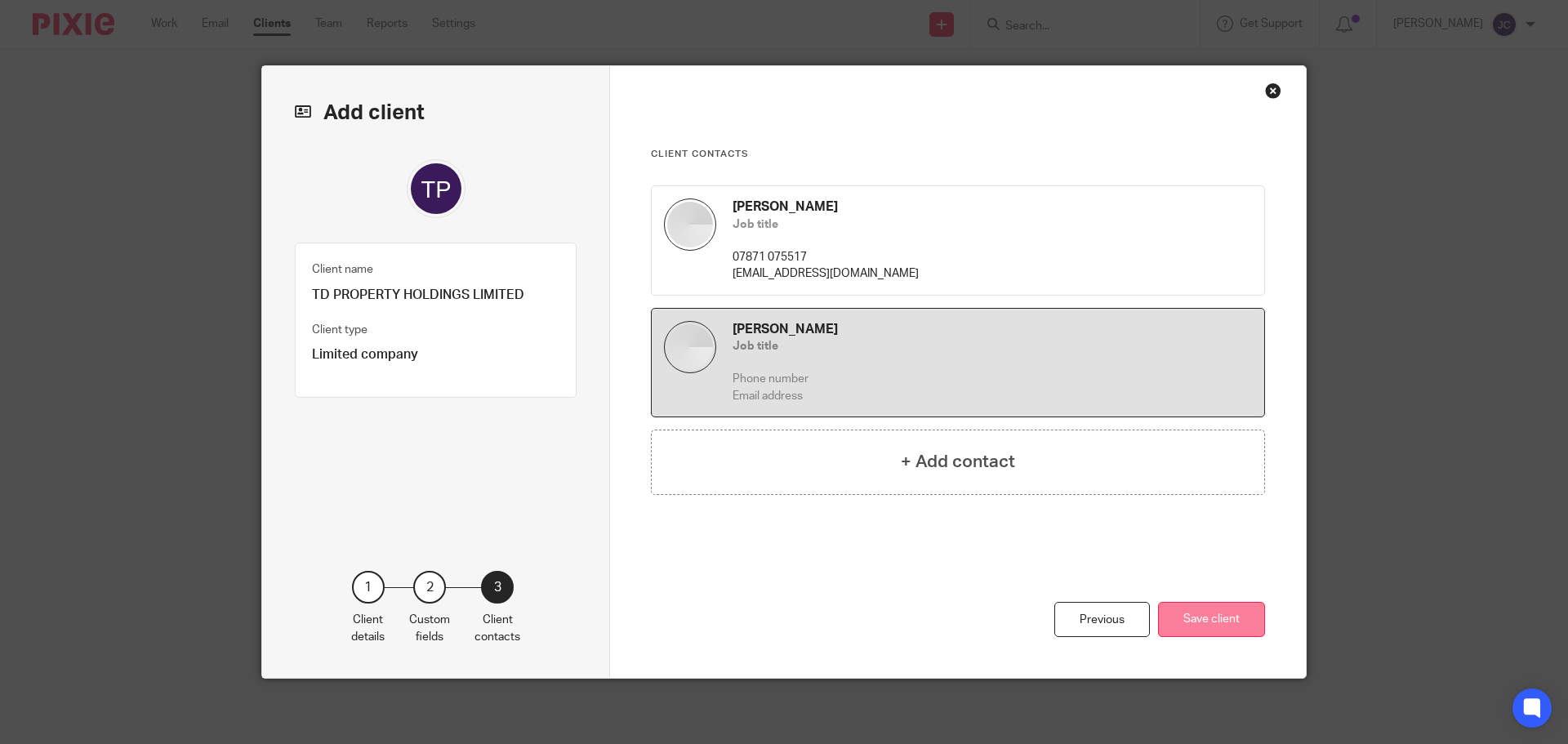
click at [1189, 620] on button "Save client" at bounding box center [1212, 620] width 107 height 35
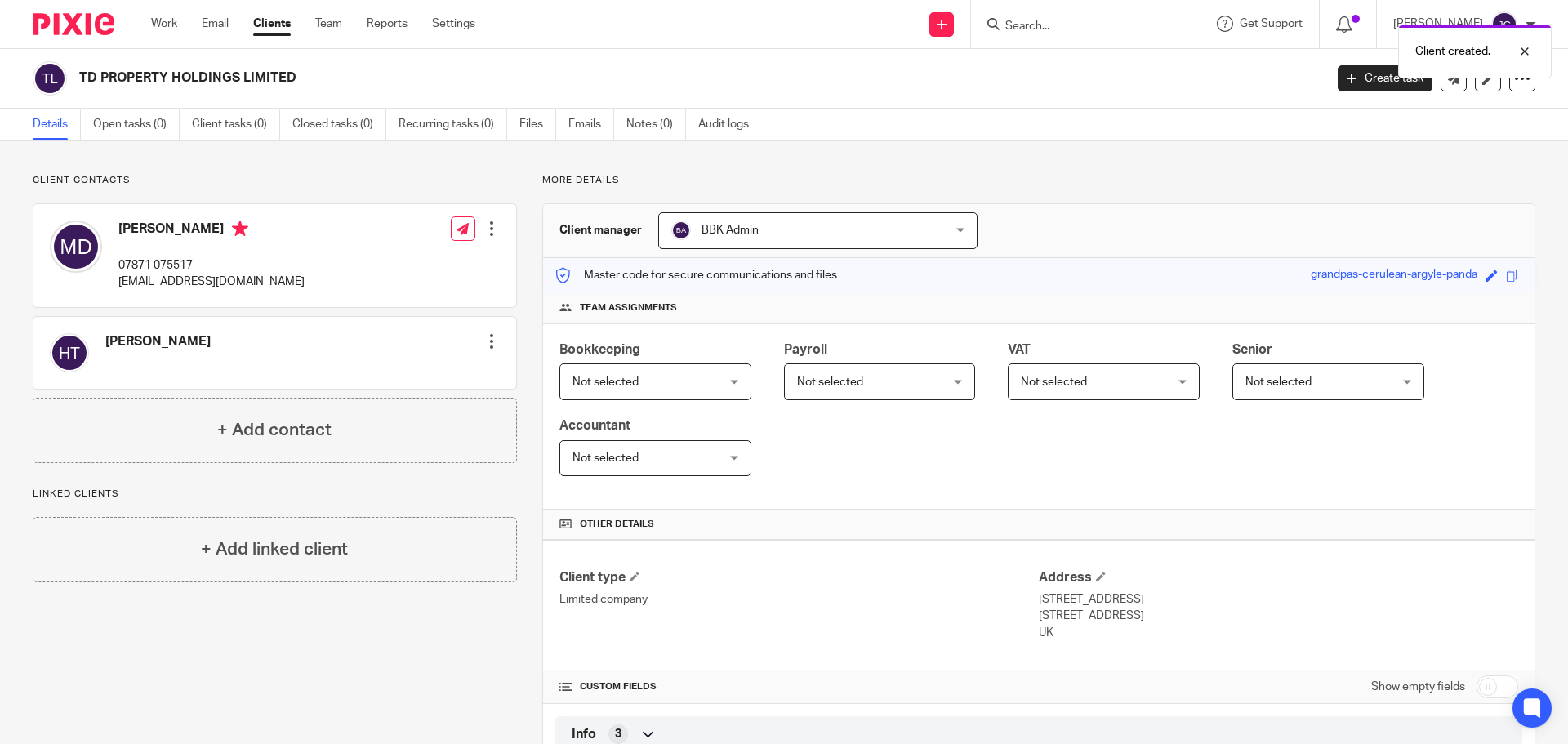
click at [630, 388] on span "Not selected" at bounding box center [606, 382] width 66 height 12
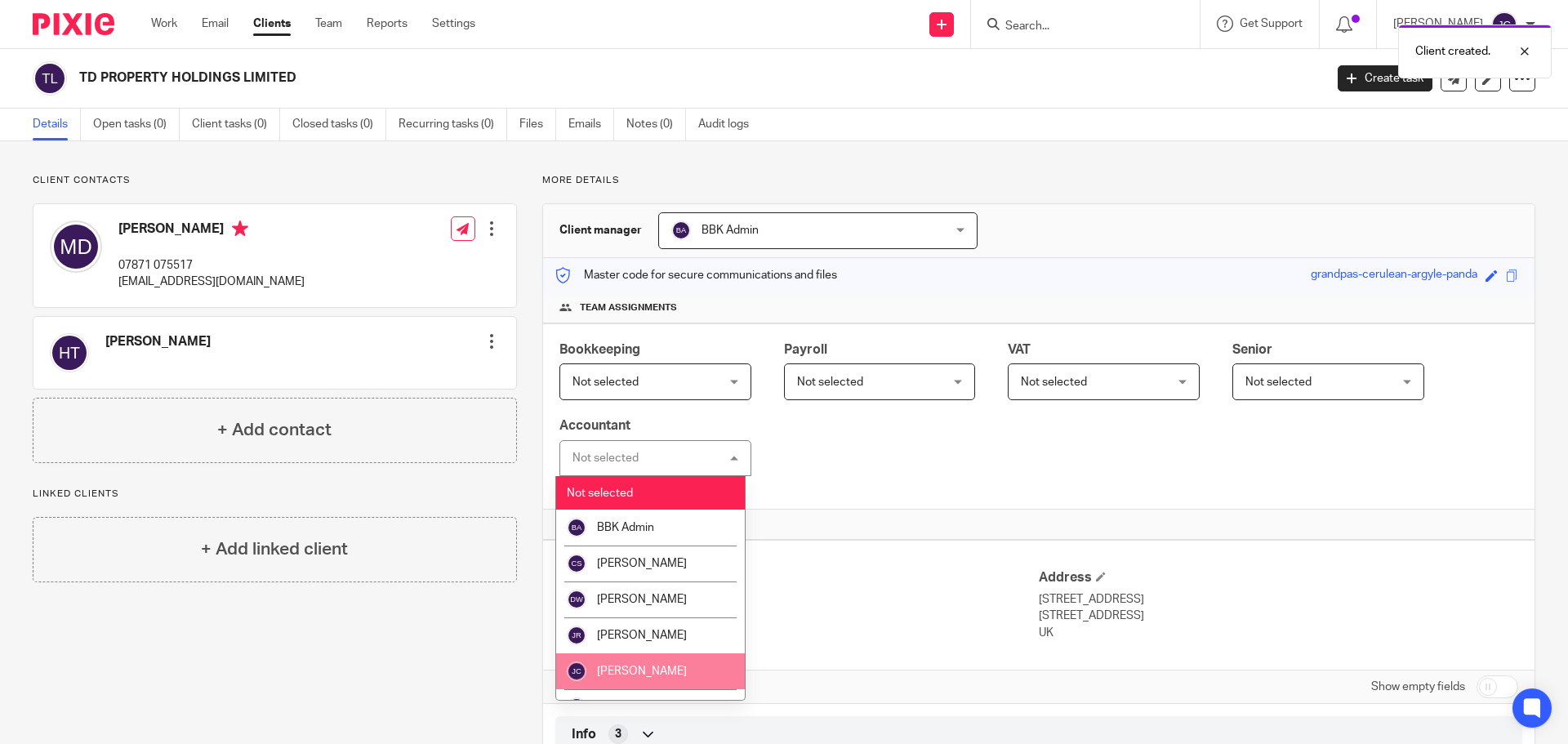
click at [696, 676] on li "[PERSON_NAME]" at bounding box center [650, 671] width 189 height 36
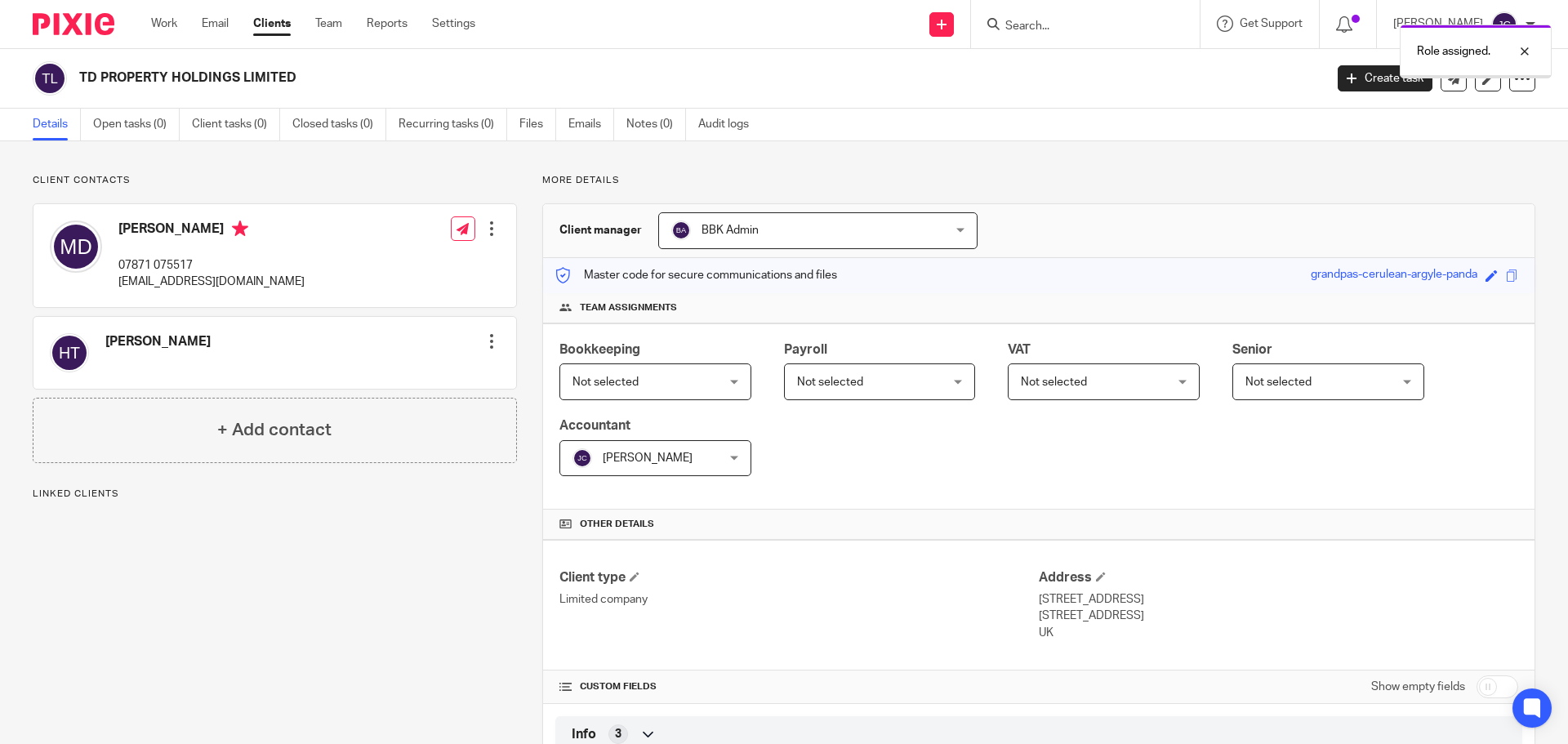
click at [714, 372] on span "Not selected" at bounding box center [644, 381] width 142 height 35
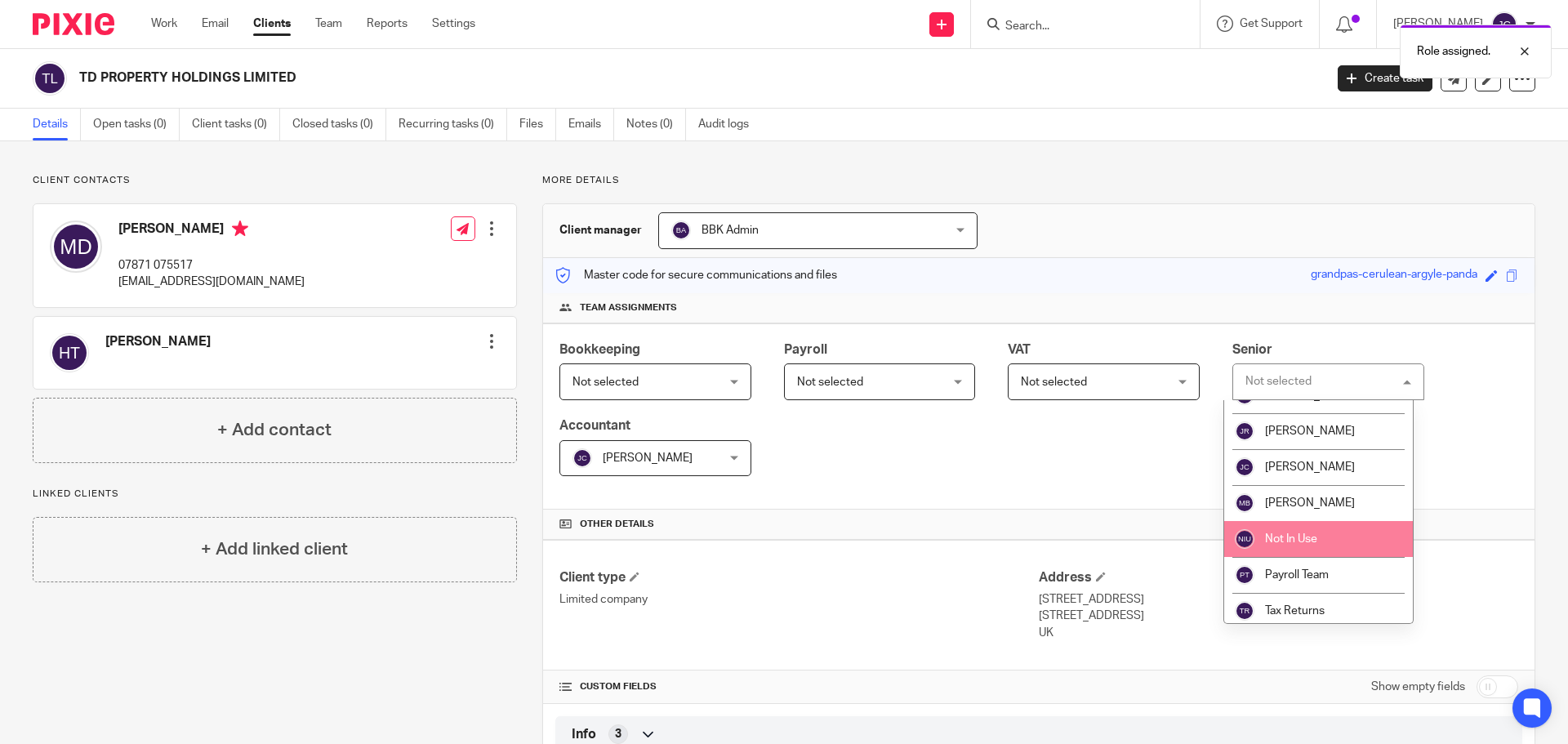
scroll to position [134, 0]
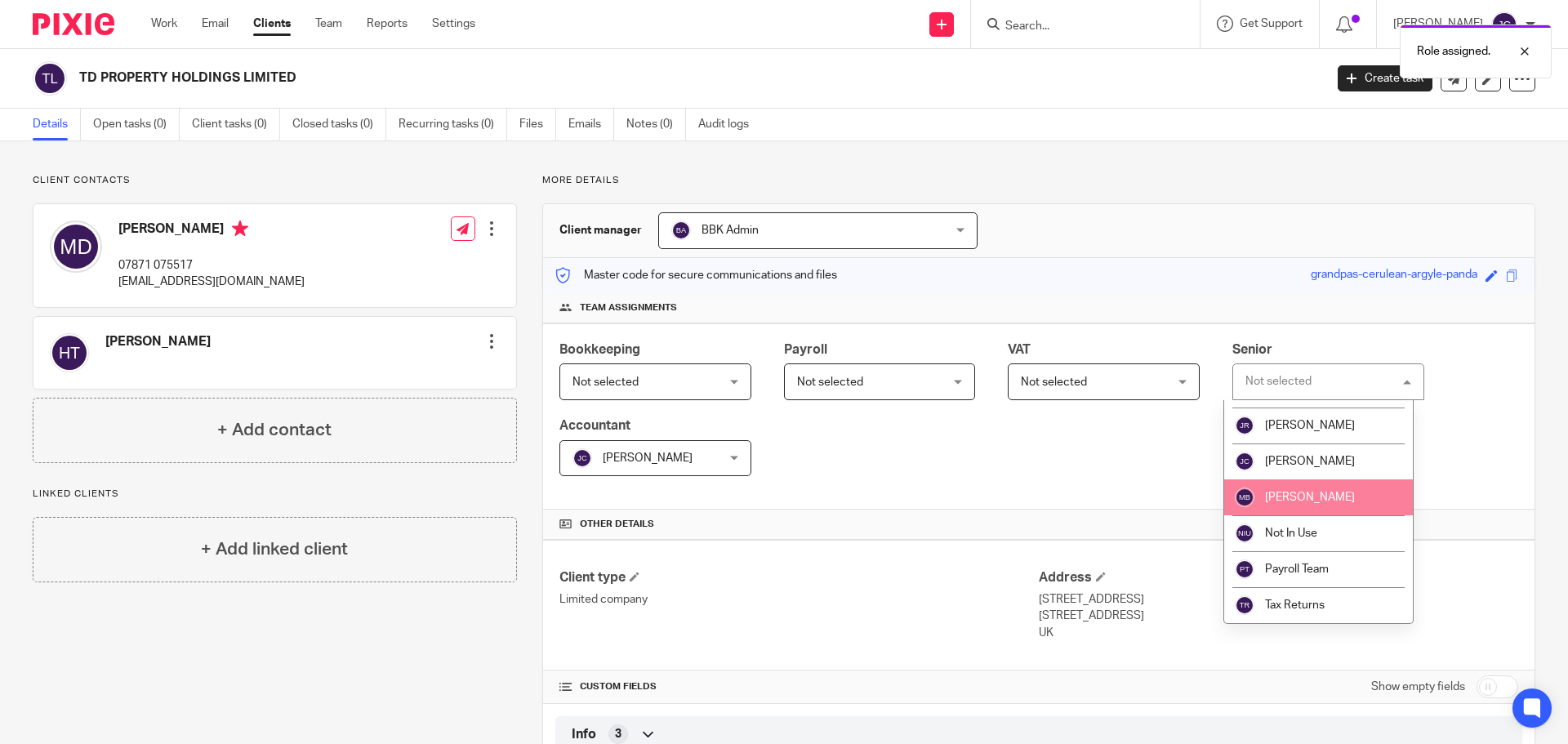
click at [1308, 501] on span "[PERSON_NAME]" at bounding box center [1310, 498] width 90 height 12
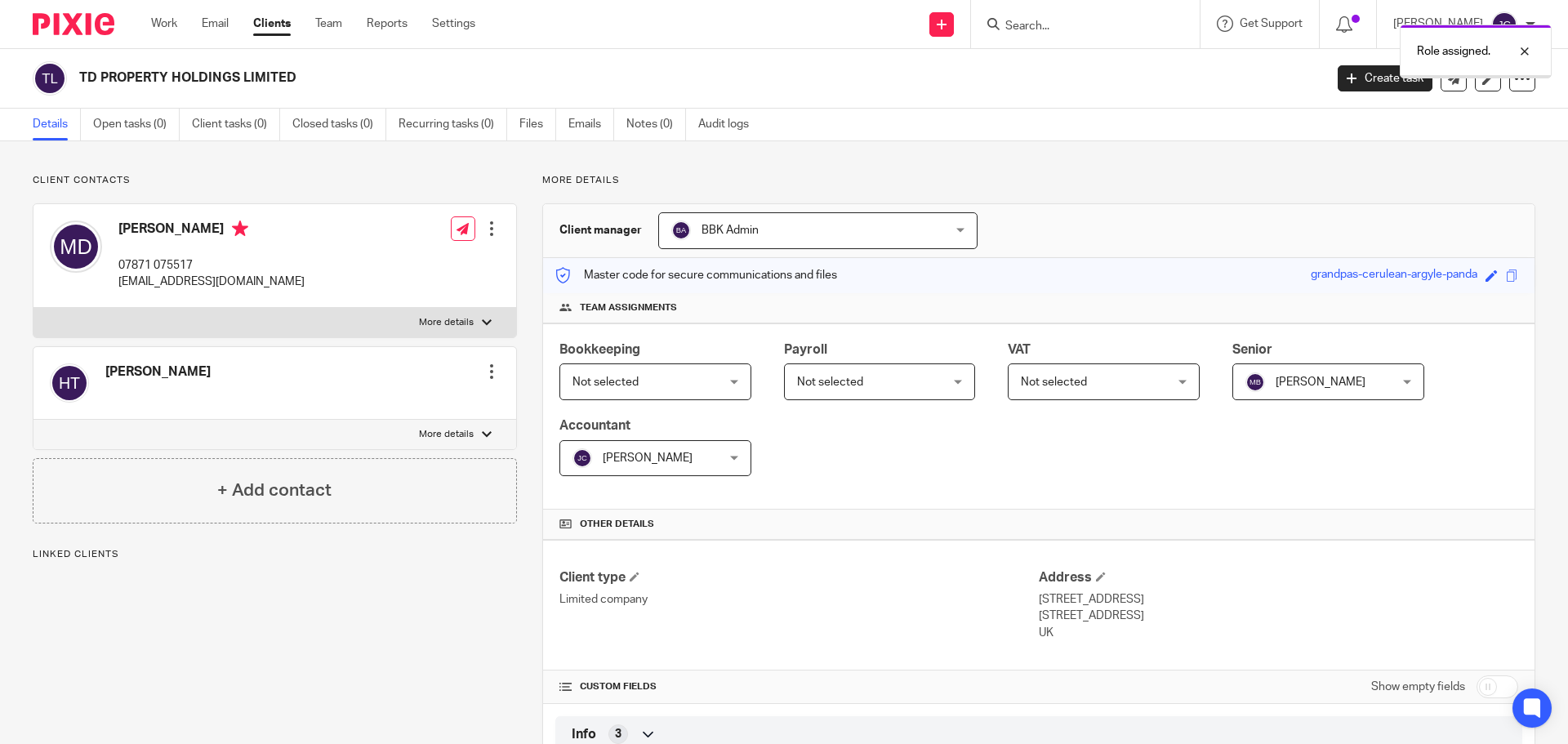
click at [714, 386] on span "Not selected" at bounding box center [644, 381] width 142 height 35
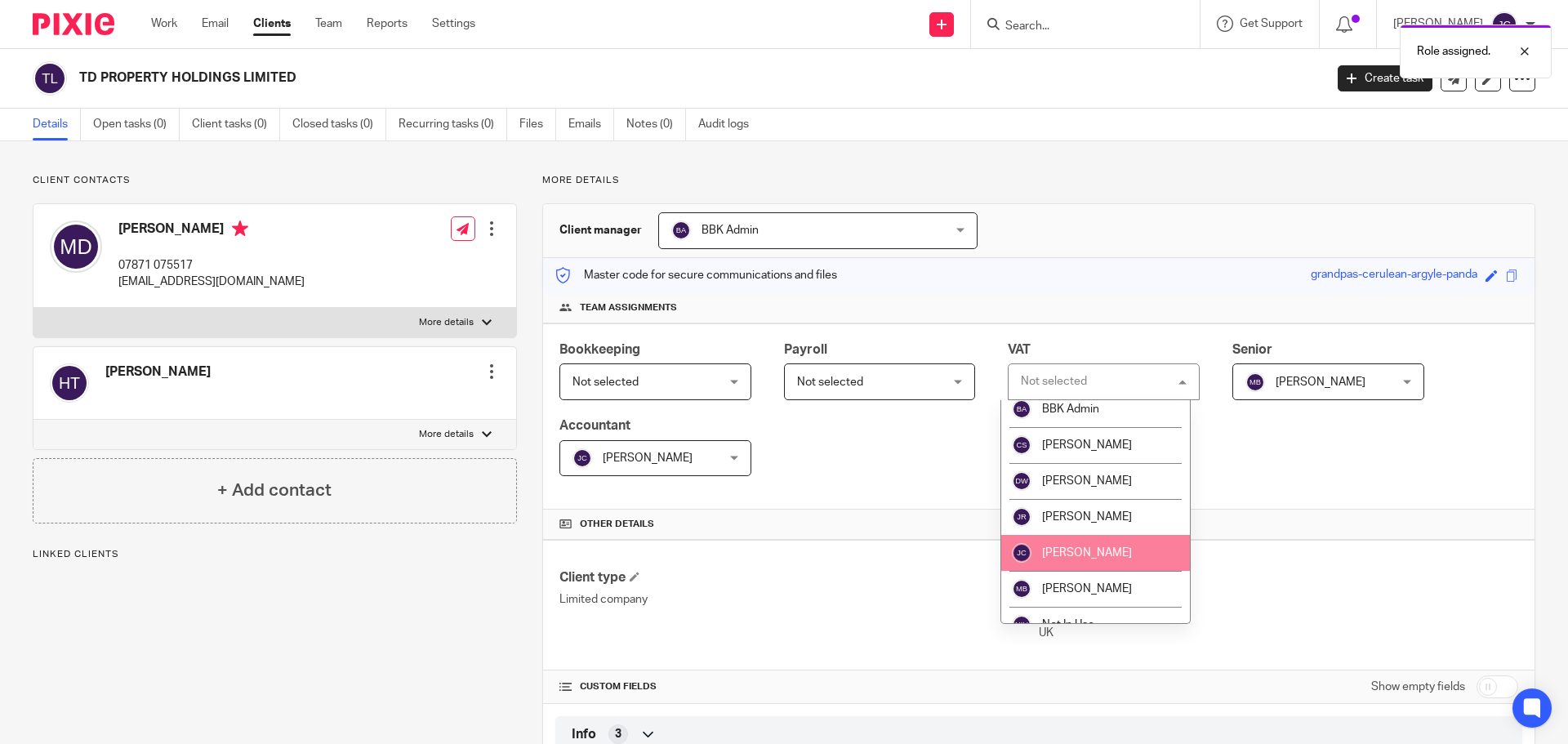
scroll to position [82, 0]
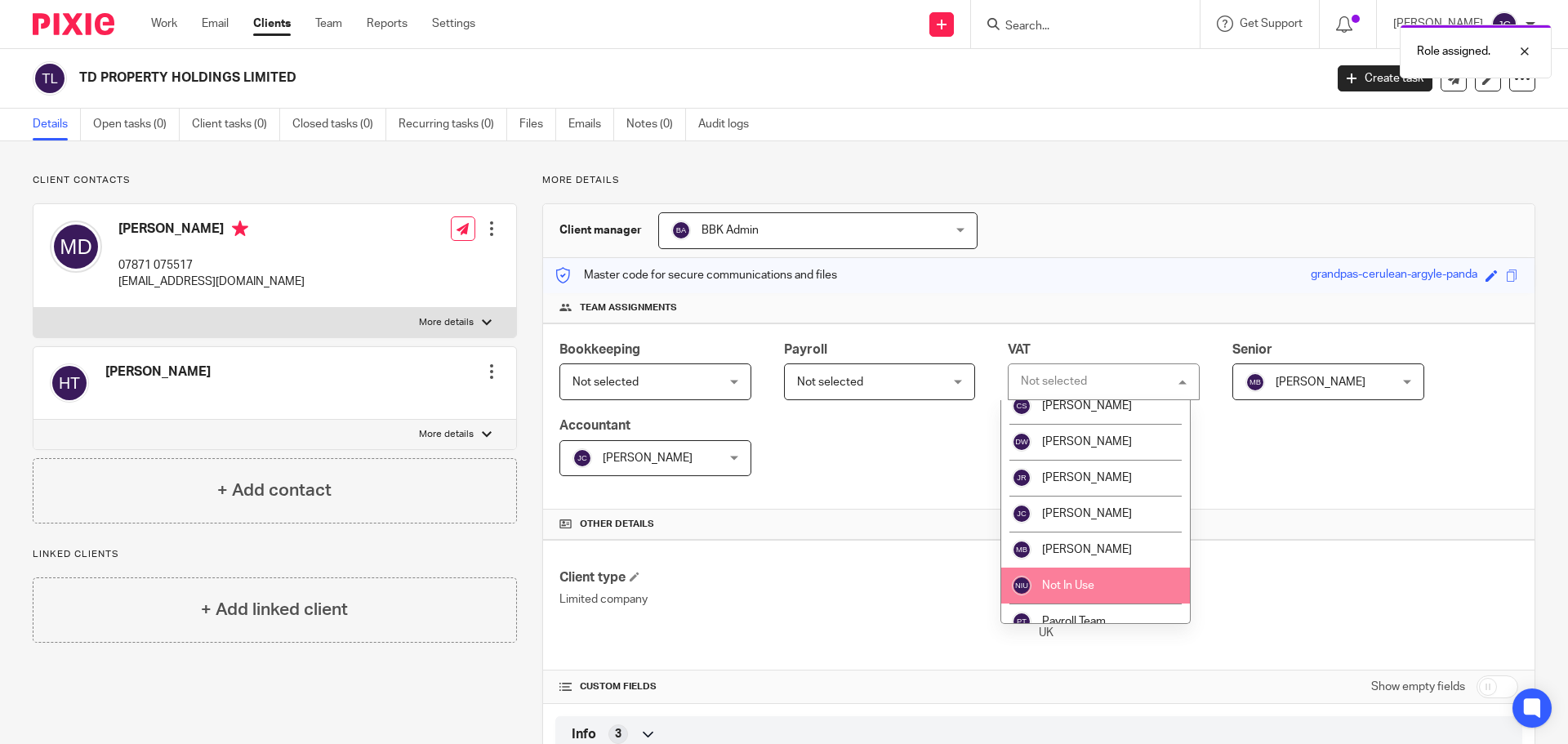
click at [1113, 572] on li "Not In Use" at bounding box center [1095, 586] width 189 height 36
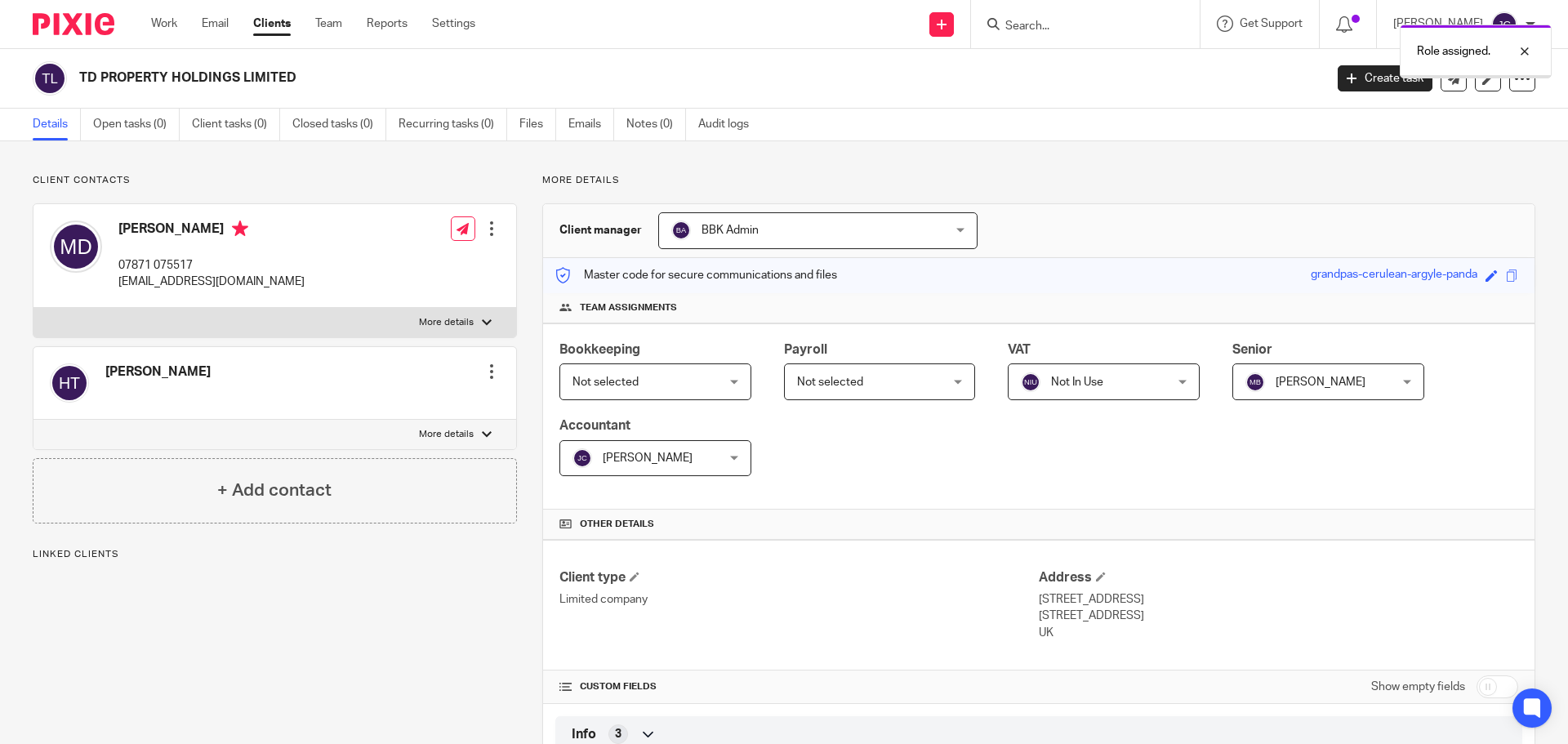
click at [714, 374] on span "Not selected" at bounding box center [644, 381] width 142 height 35
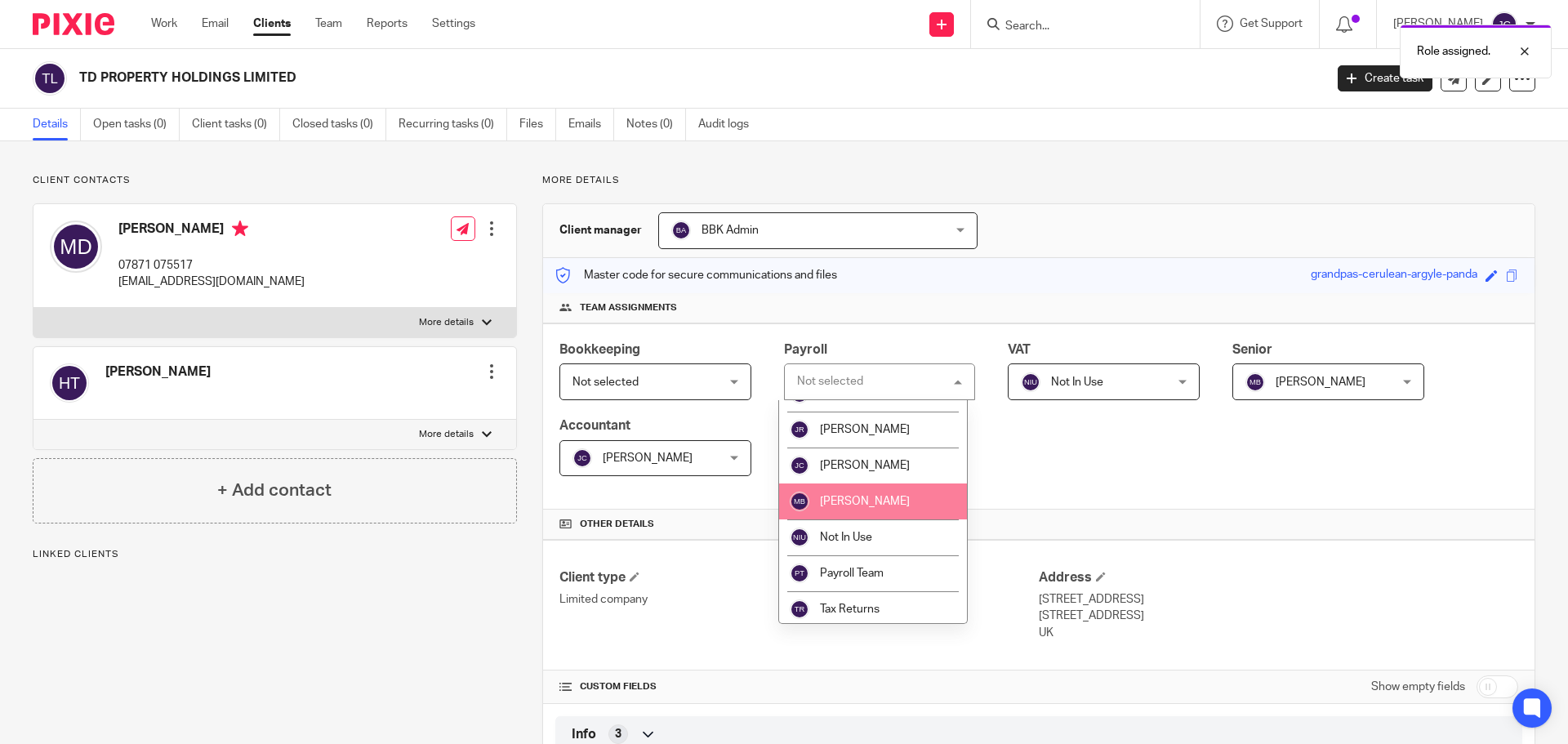
scroll to position [134, 0]
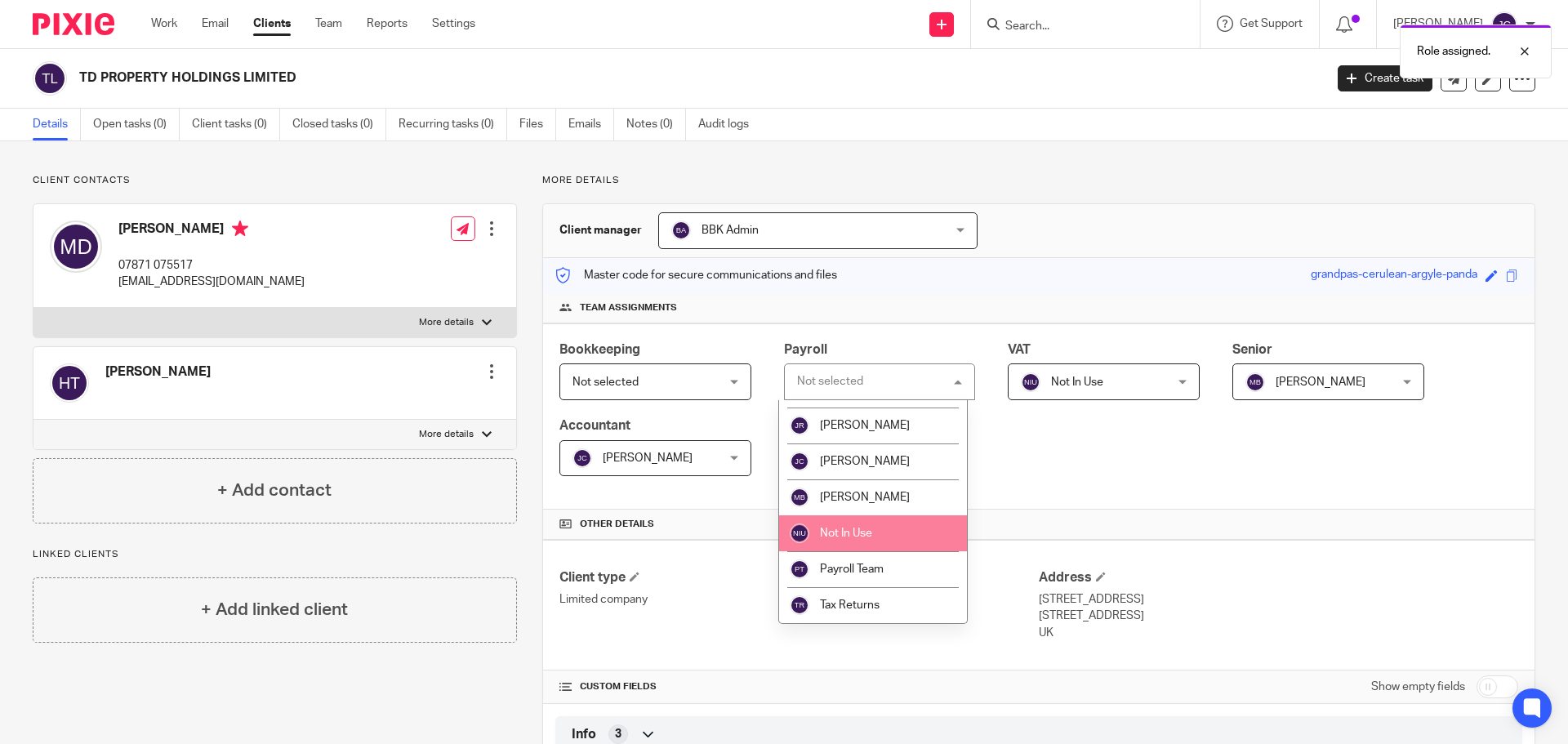
click at [886, 525] on li "Not In Use" at bounding box center [873, 534] width 189 height 36
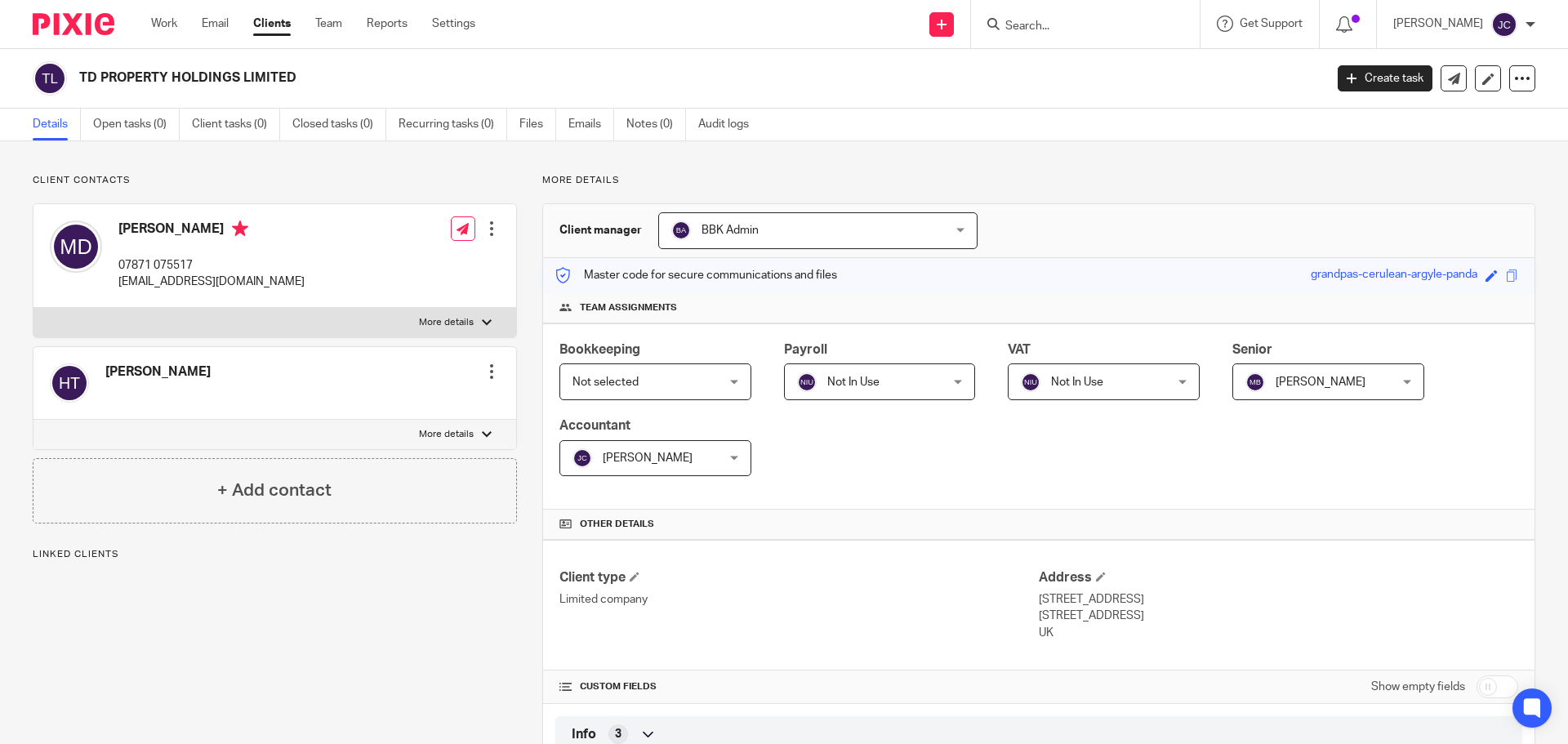
click at [697, 381] on span "Not selected" at bounding box center [644, 381] width 142 height 35
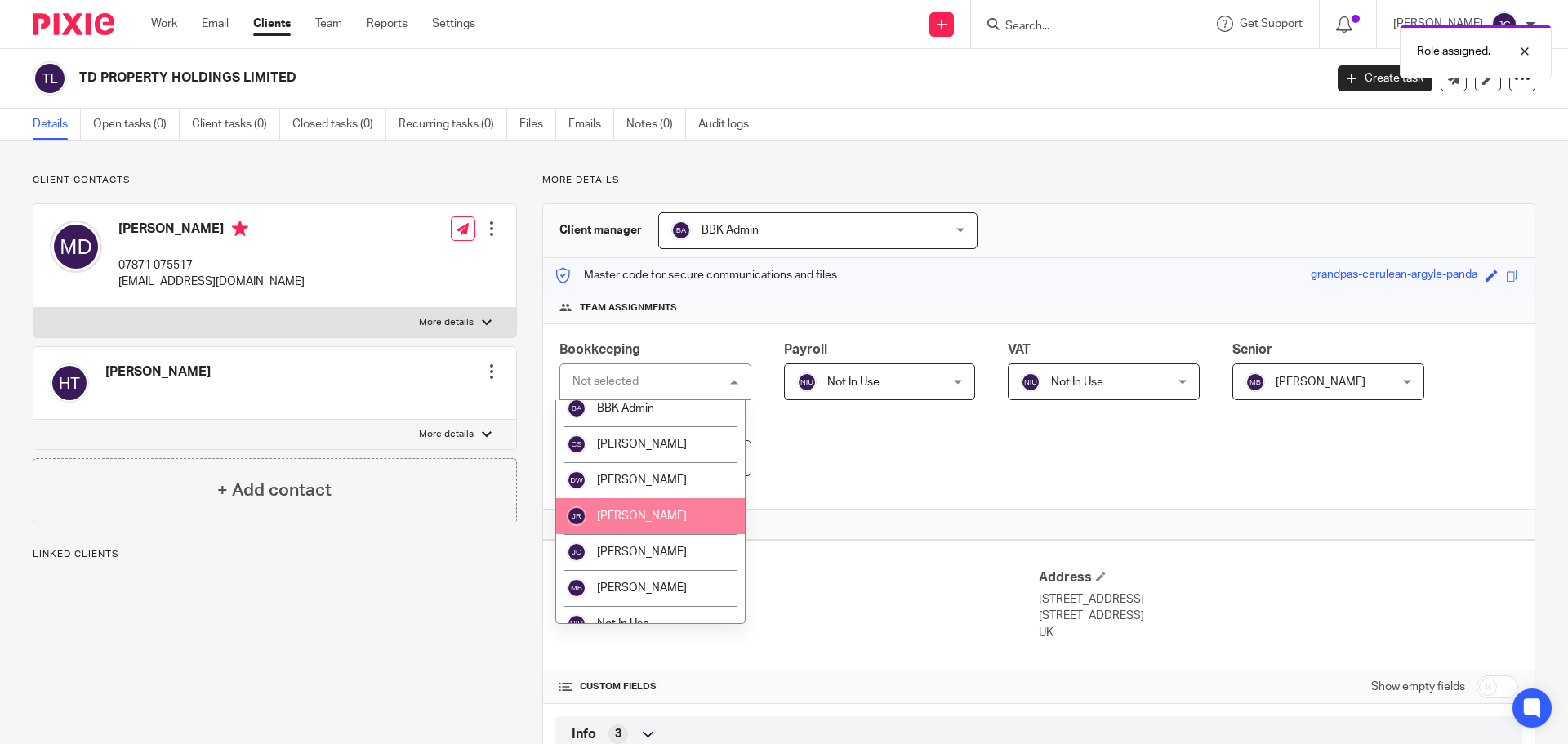
scroll to position [134, 0]
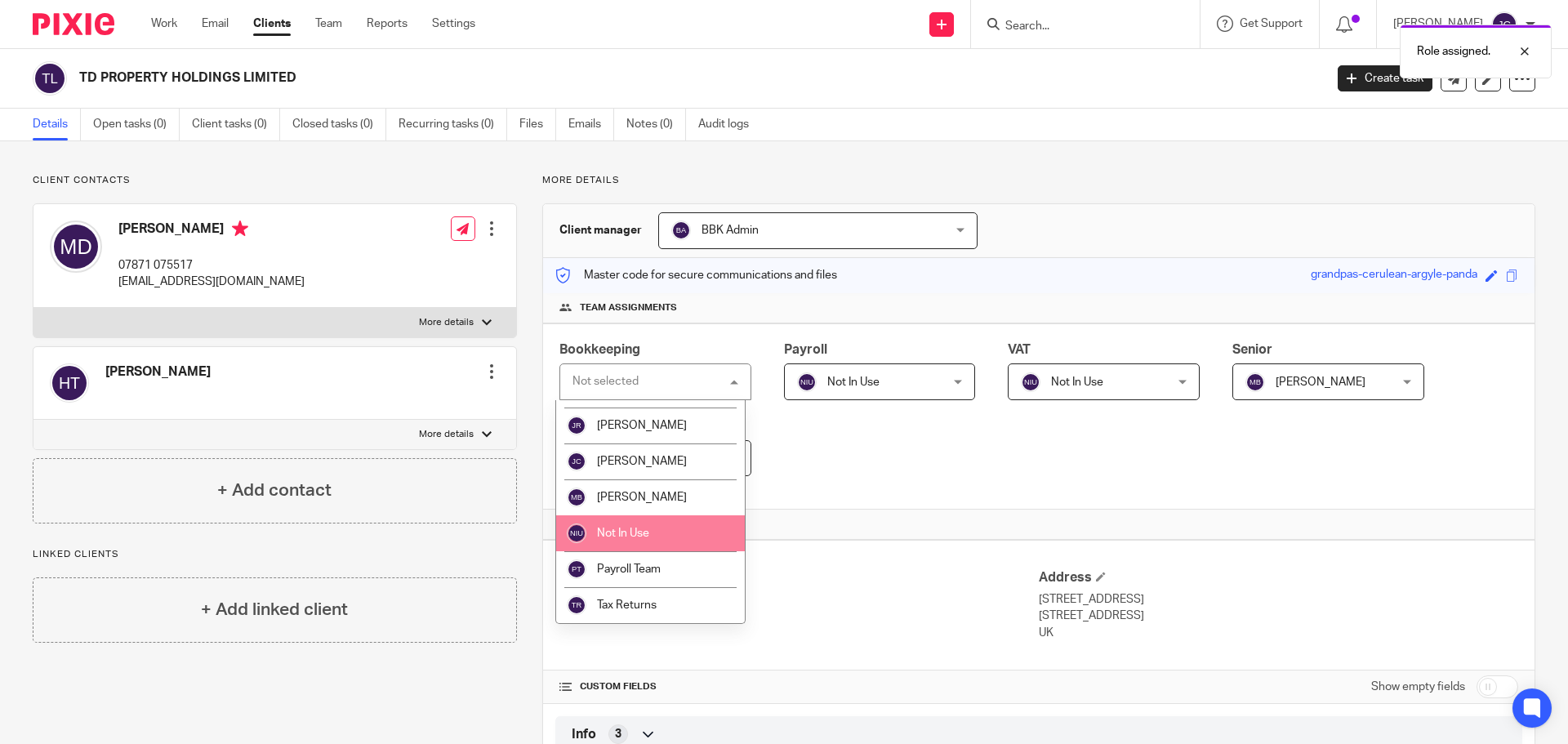
click at [703, 519] on li "Not In Use" at bounding box center [650, 534] width 189 height 36
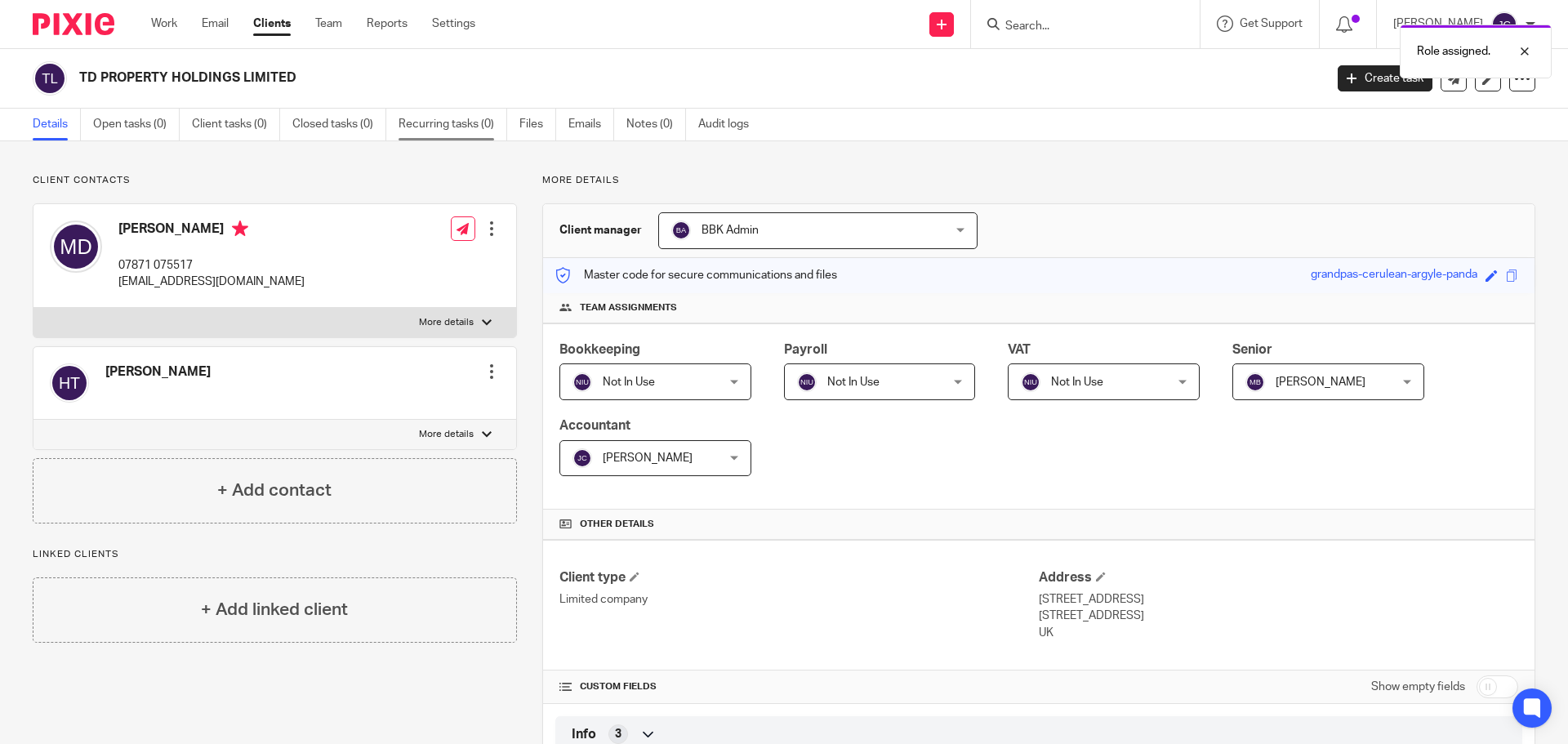
click at [428, 129] on link "Recurring tasks (0)" at bounding box center [453, 124] width 109 height 32
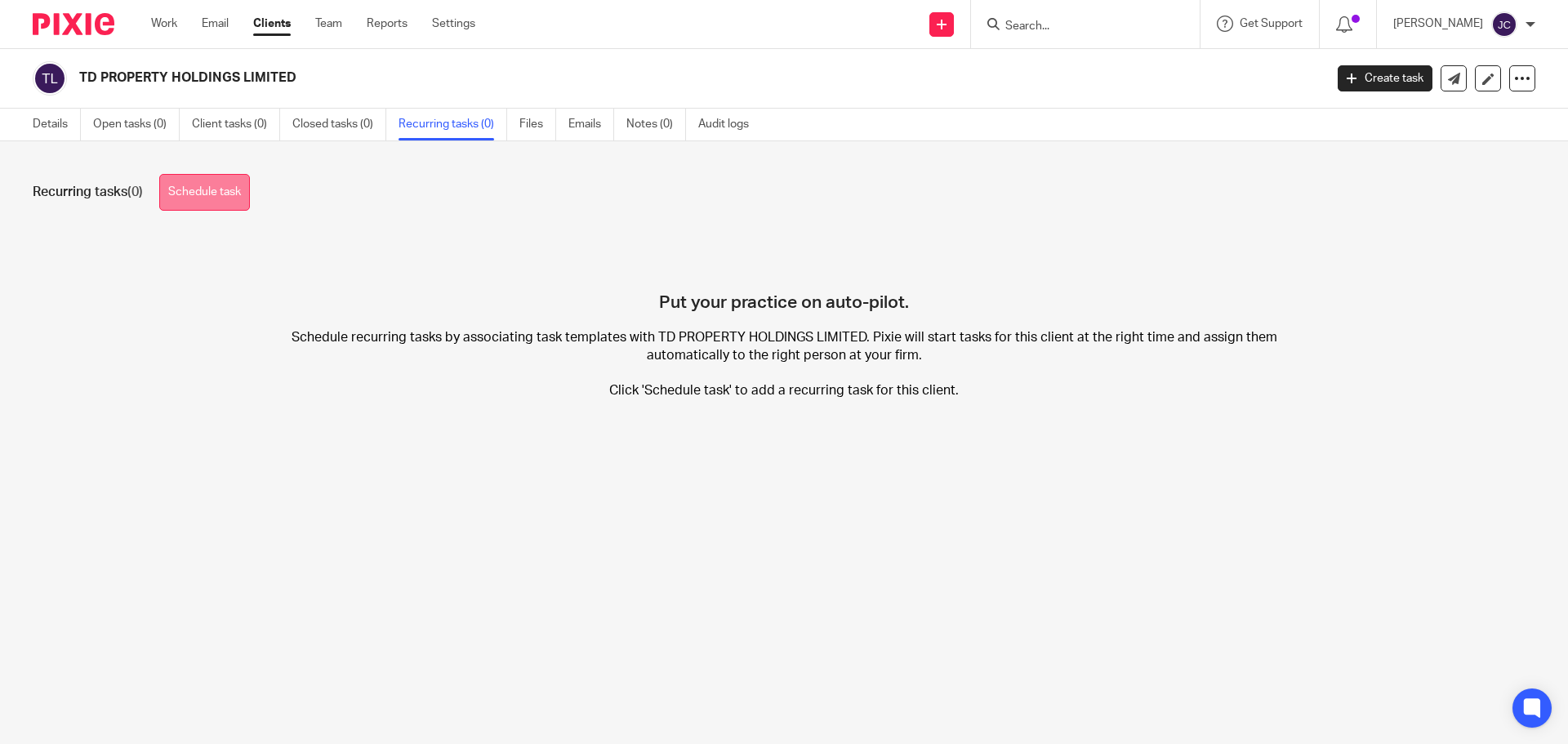
click at [200, 194] on link "Schedule task" at bounding box center [204, 192] width 91 height 37
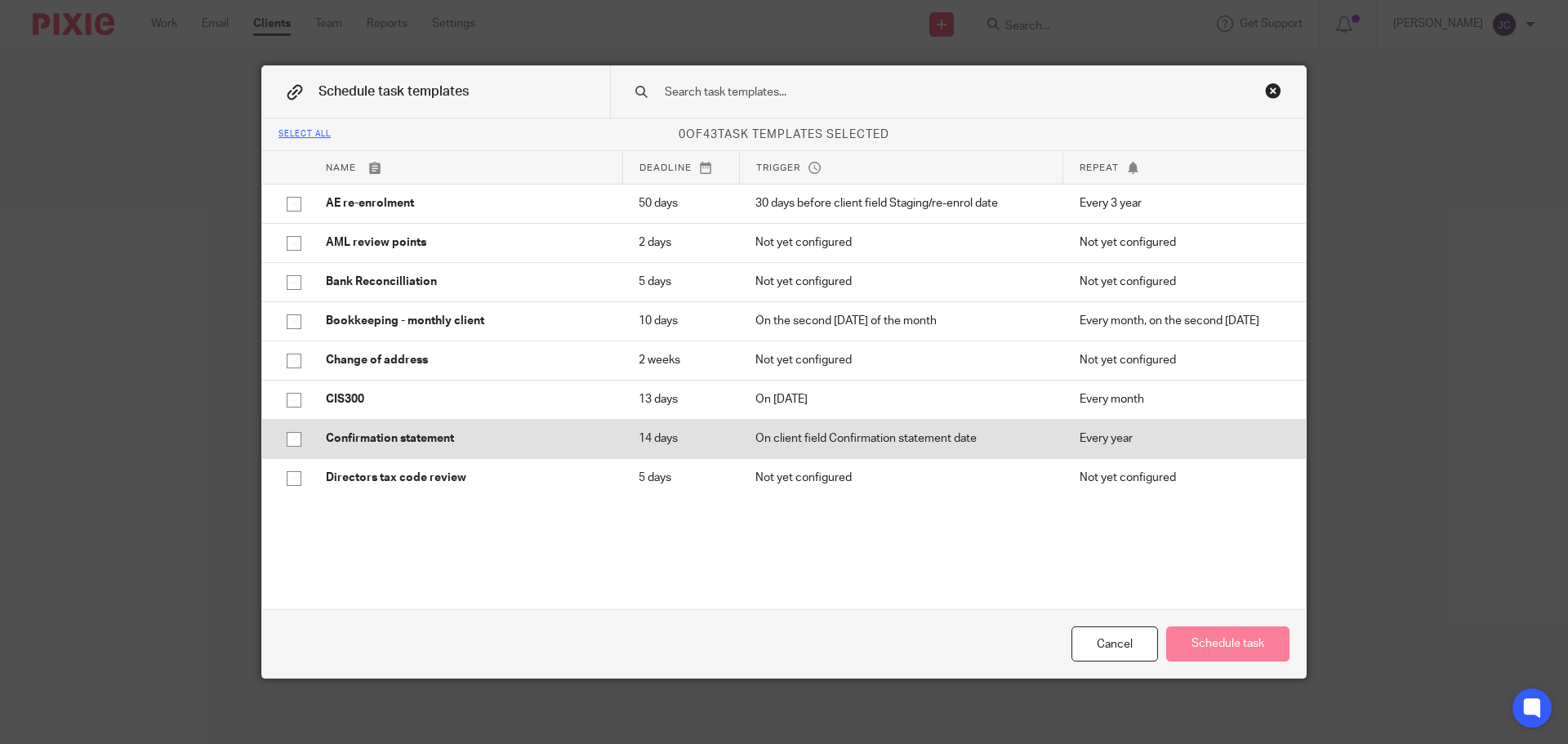
click at [282, 433] on input "checkbox" at bounding box center [294, 440] width 31 height 31
checkbox input "true"
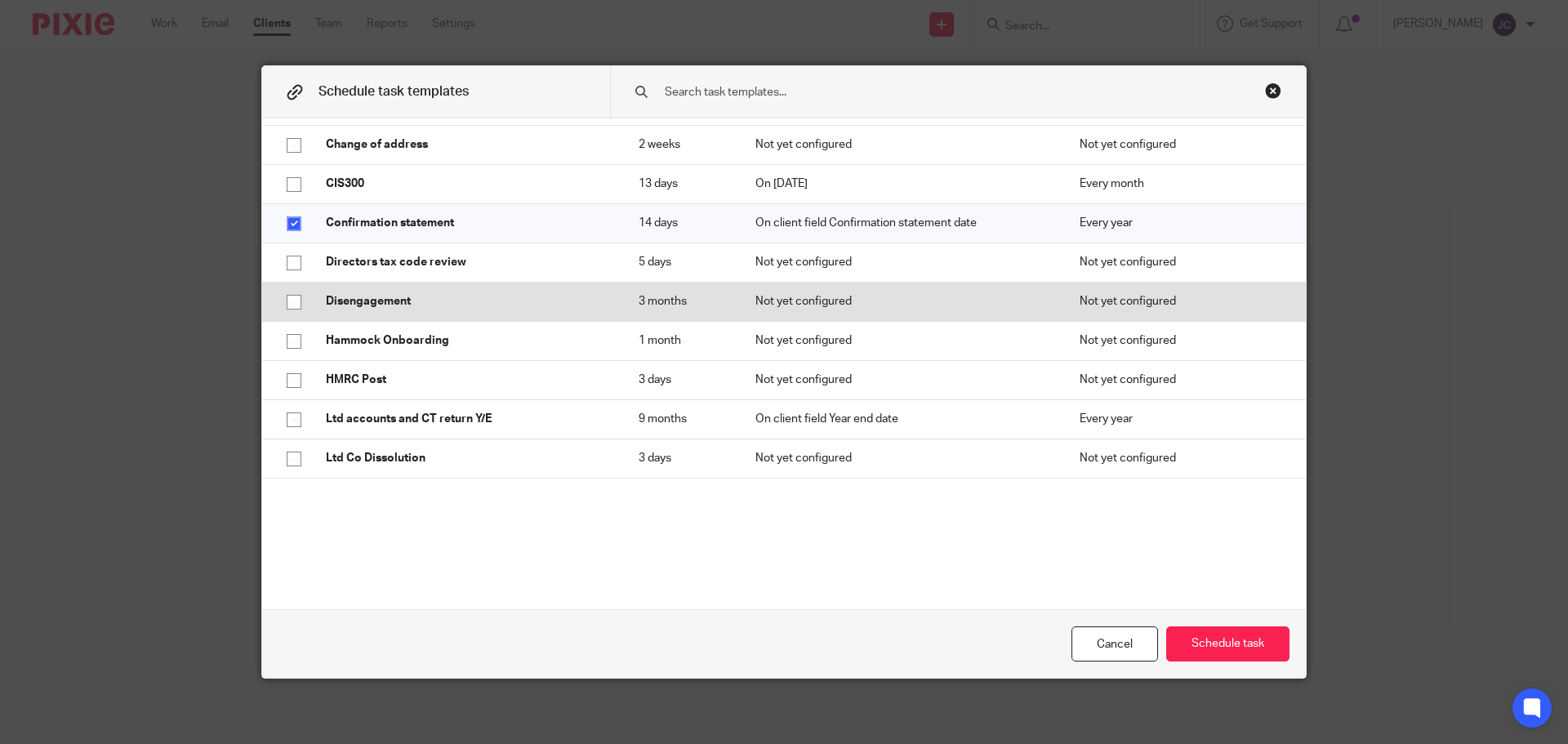
scroll to position [245, 0]
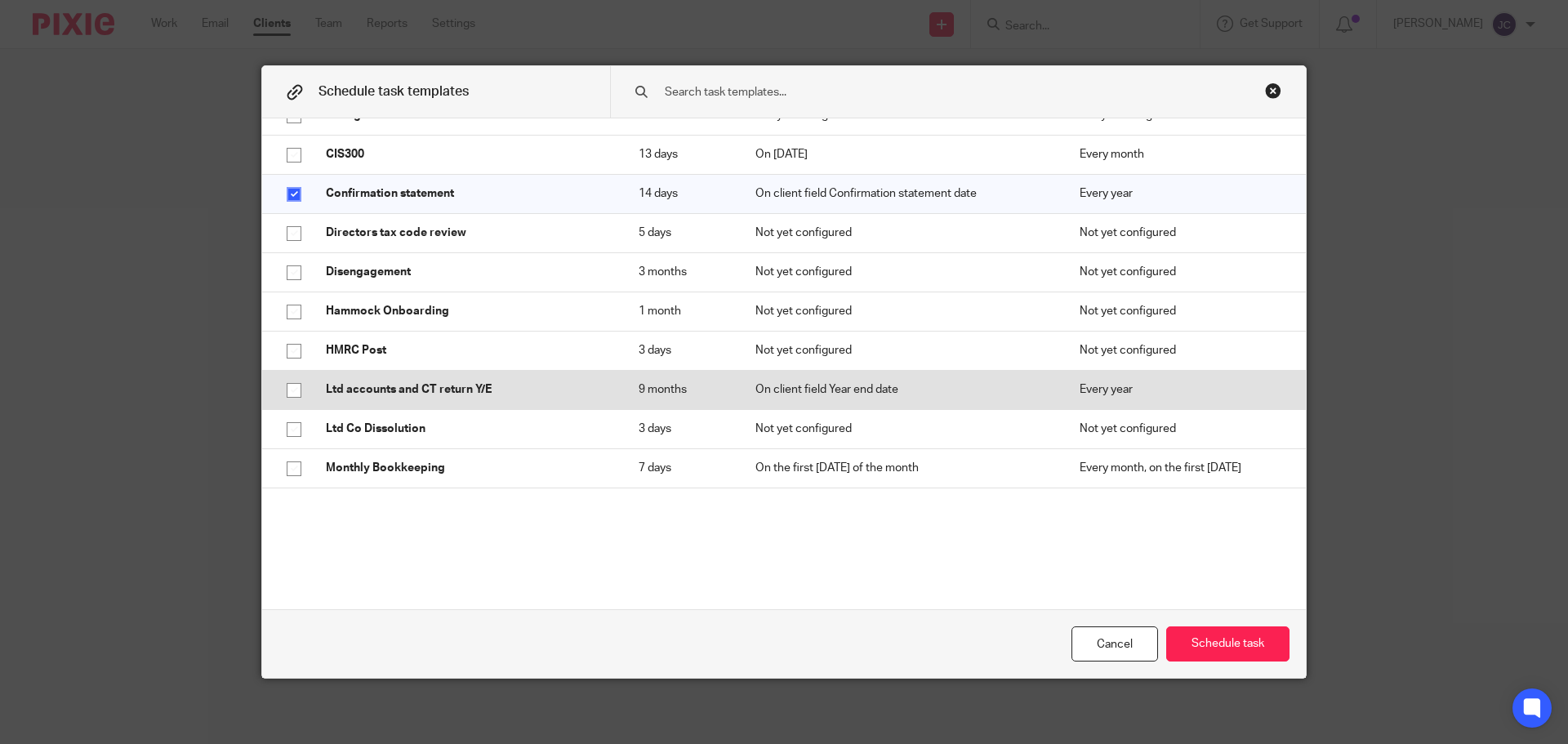
click at [288, 393] on input "checkbox" at bounding box center [294, 391] width 31 height 31
checkbox input "true"
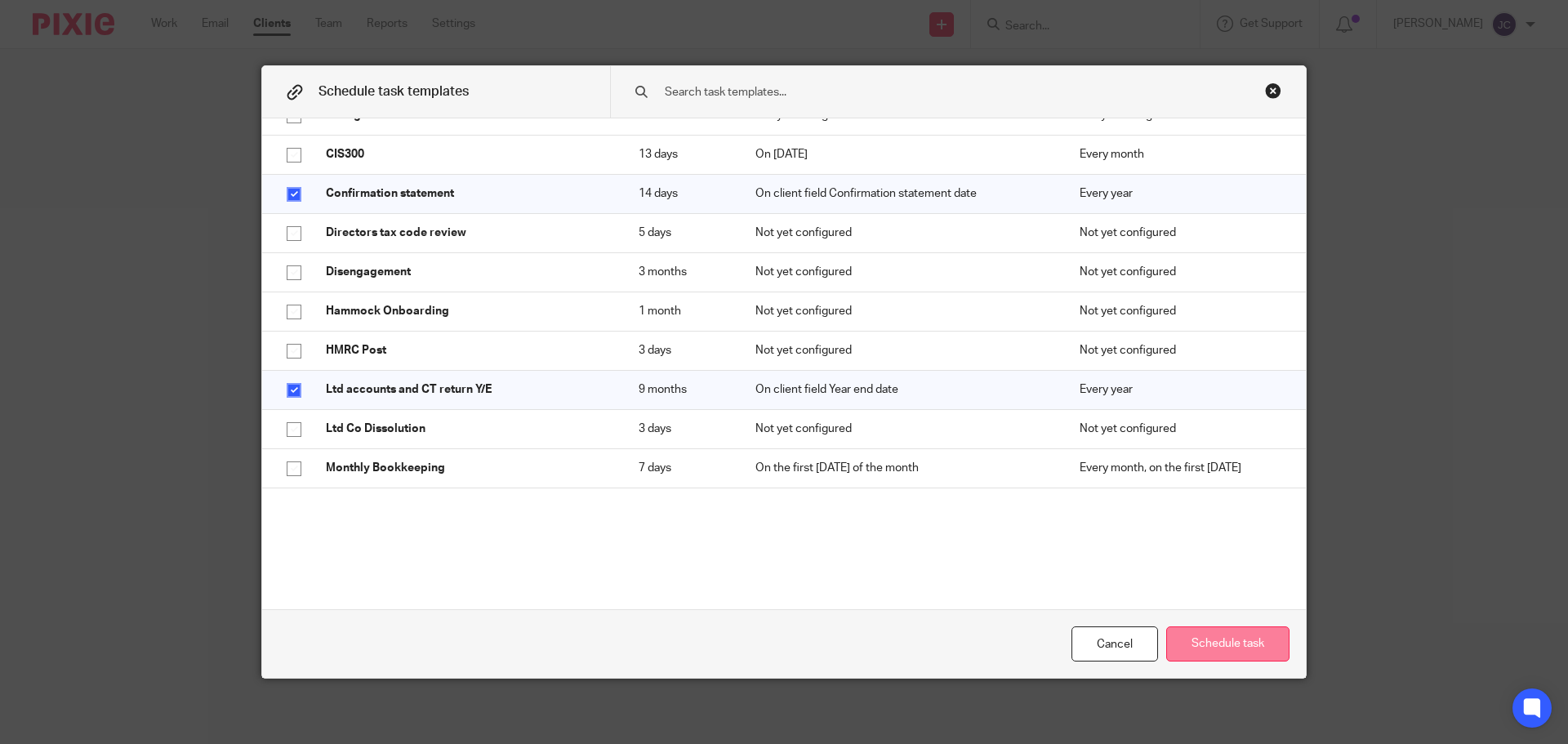
click at [1184, 641] on button "Schedule task" at bounding box center [1229, 643] width 124 height 35
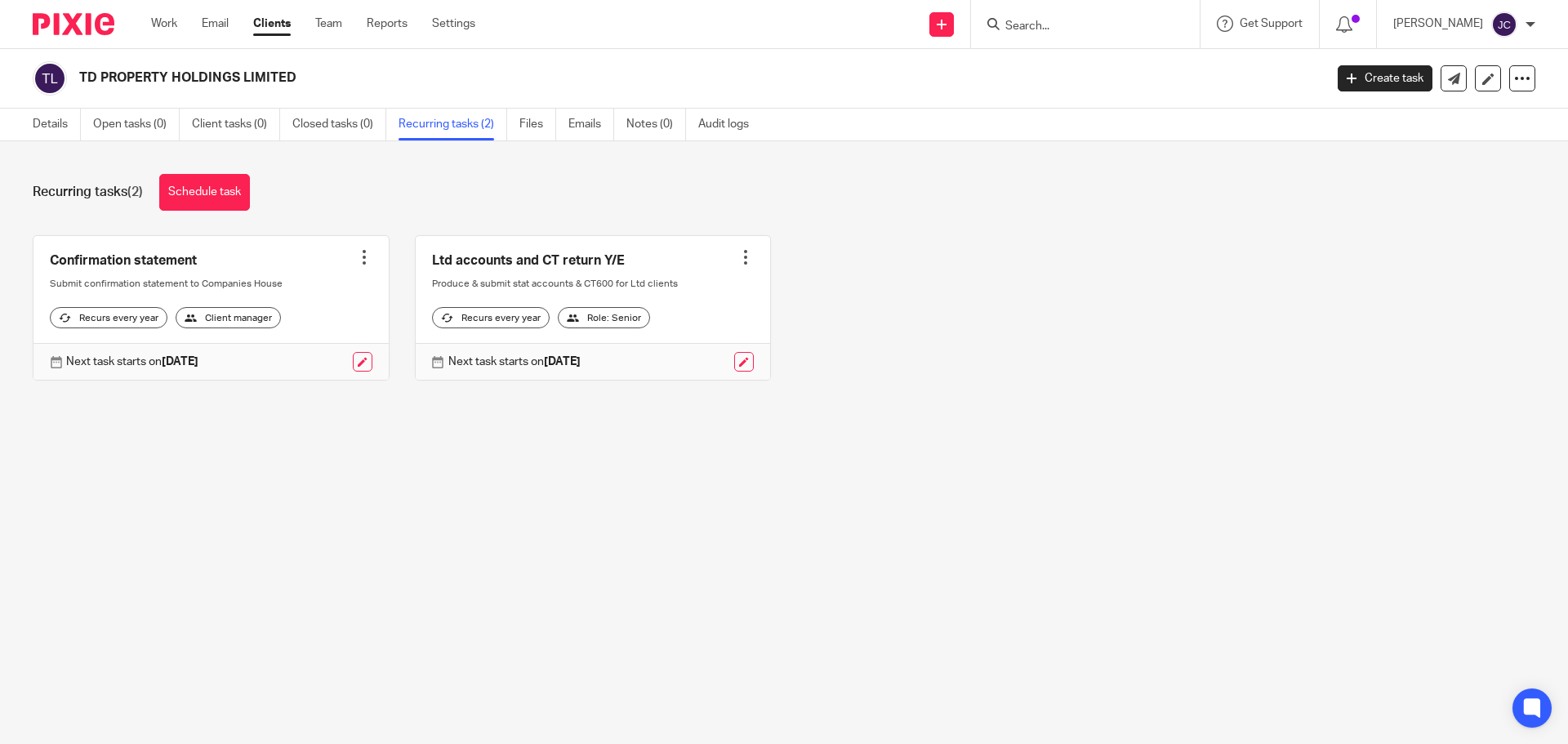
drag, startPoint x: 298, startPoint y: 77, endPoint x: 80, endPoint y: 74, distance: 218.0
click at [80, 74] on h2 "TD PROPERTY HOLDINGS LIMITED" at bounding box center [573, 77] width 988 height 17
copy h2 "TD PROPERTY HOLDINGS LIMITED"
